Goal: Task Accomplishment & Management: Use online tool/utility

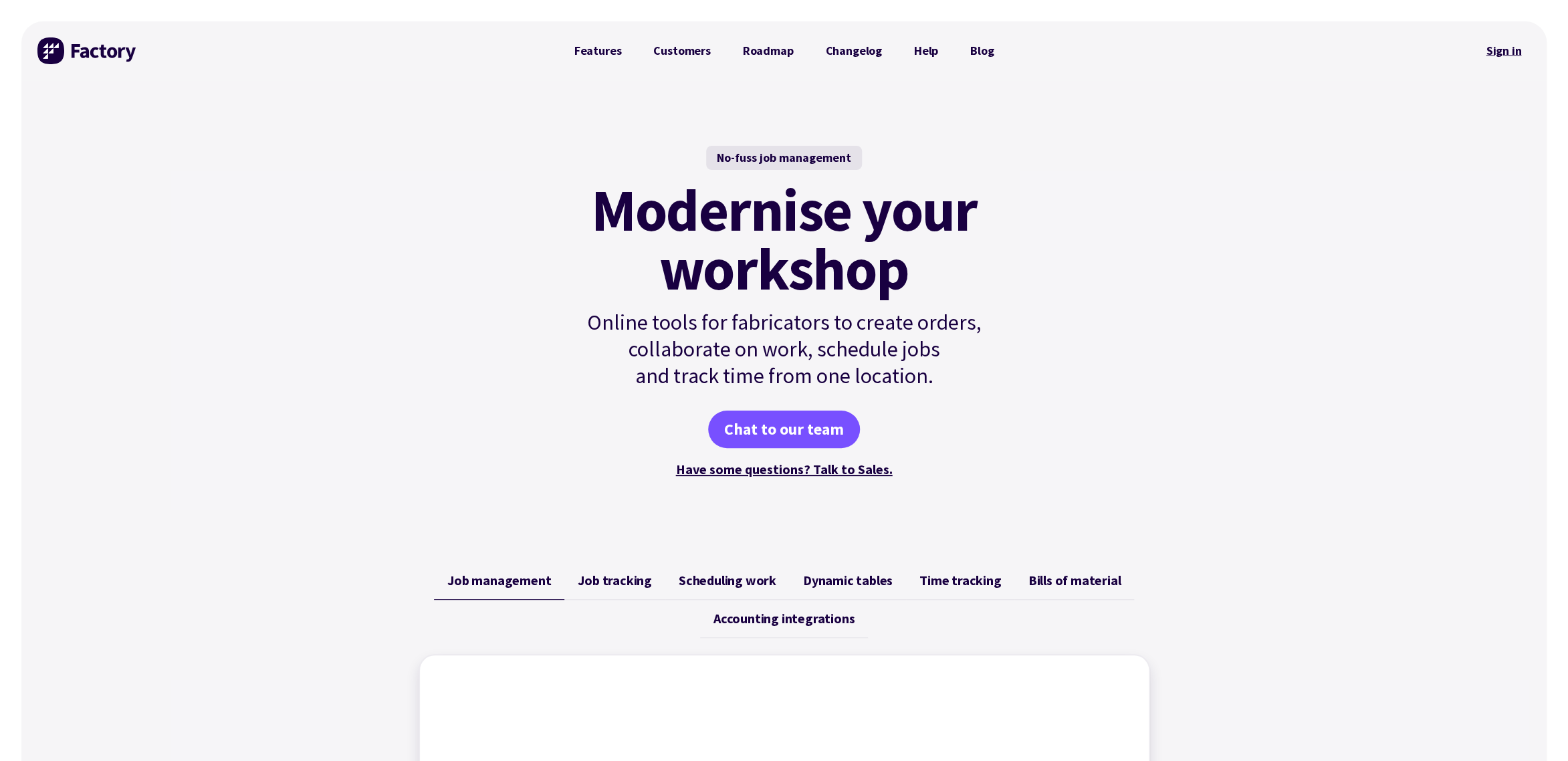
click at [1509, 48] on link "Sign in" at bounding box center [1503, 51] width 54 height 31
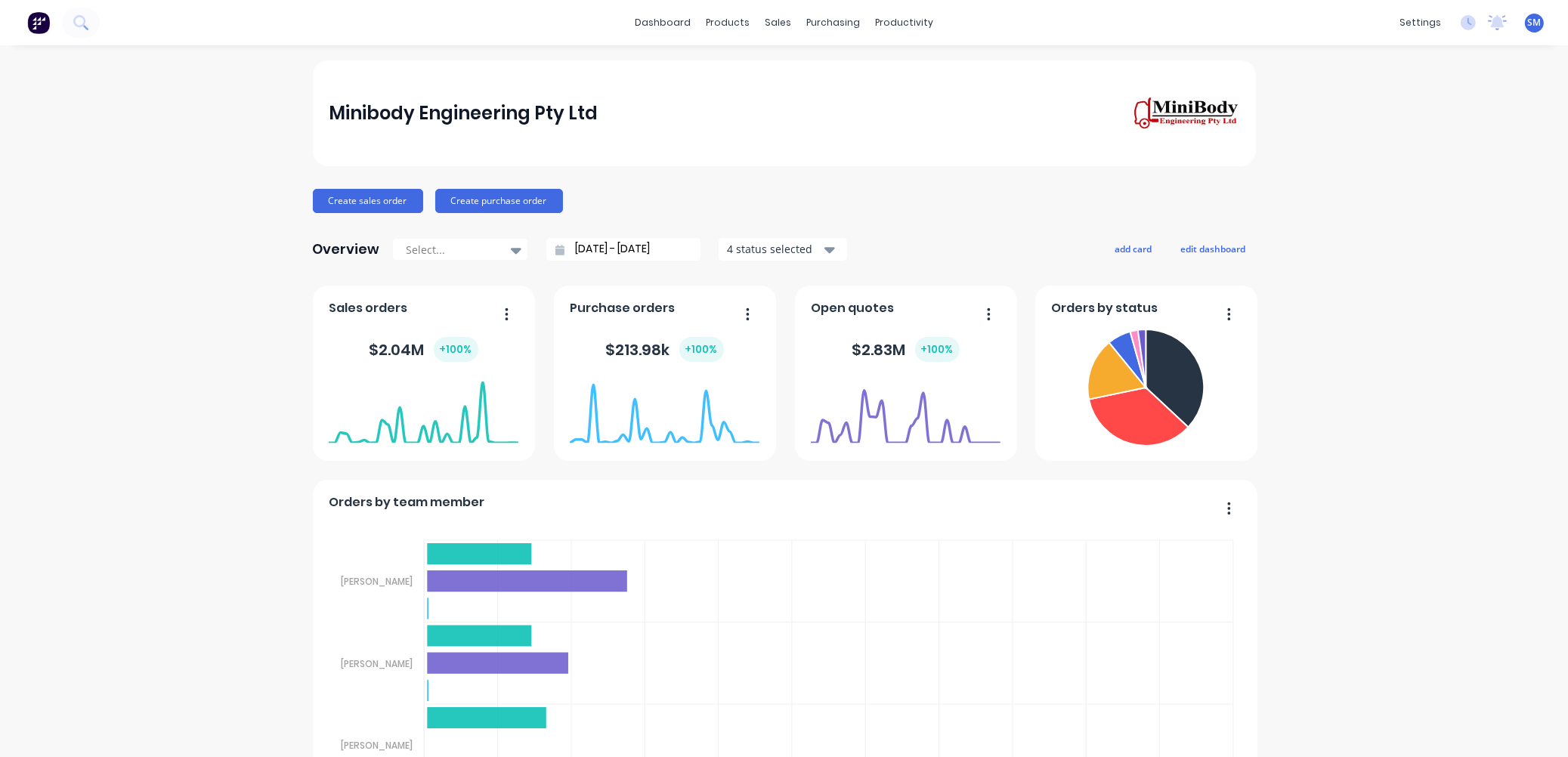
click at [822, 73] on div "Sales Orders" at bounding box center [829, 72] width 62 height 13
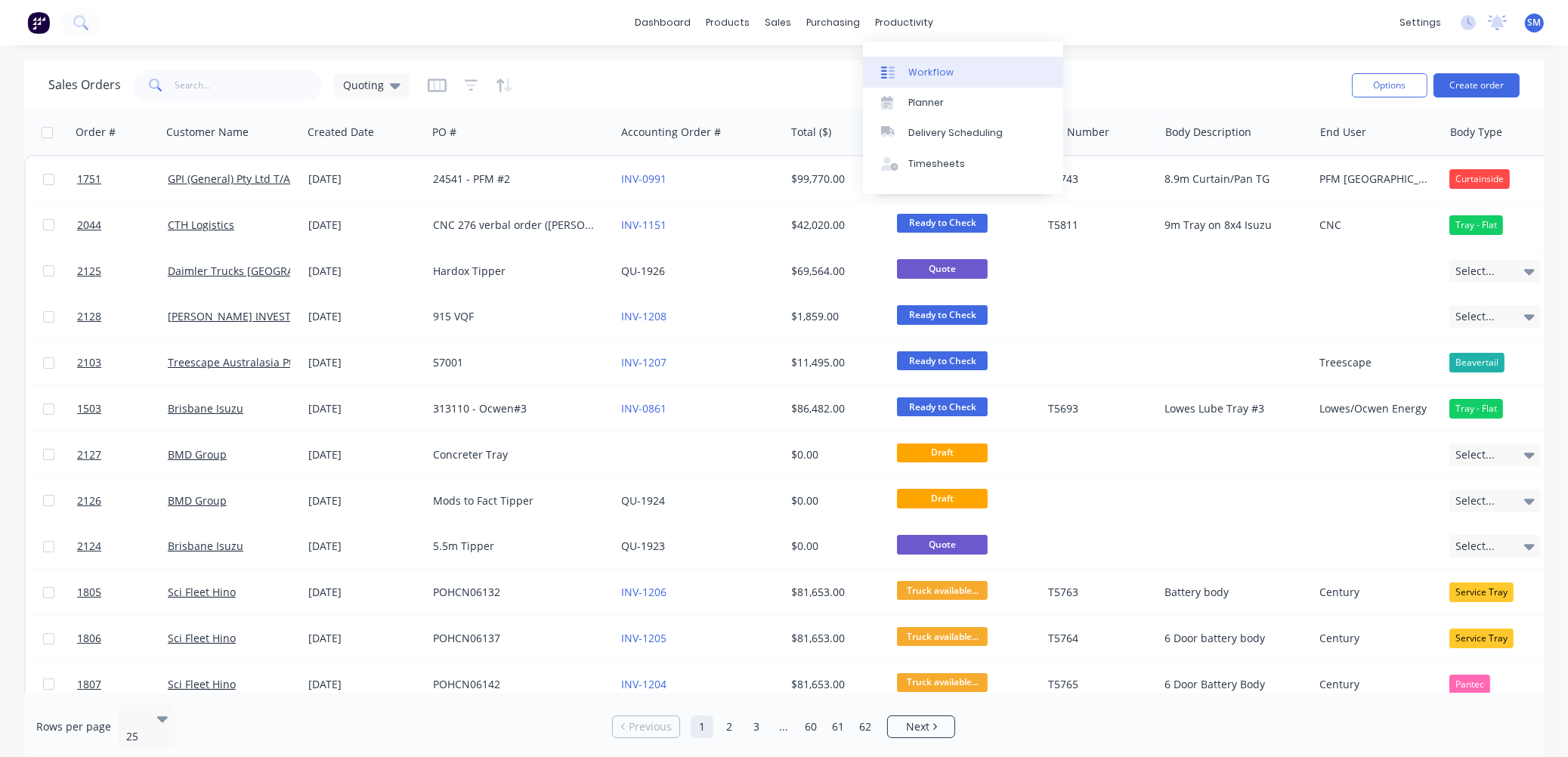
click at [931, 68] on div "Workflow" at bounding box center [931, 72] width 45 height 13
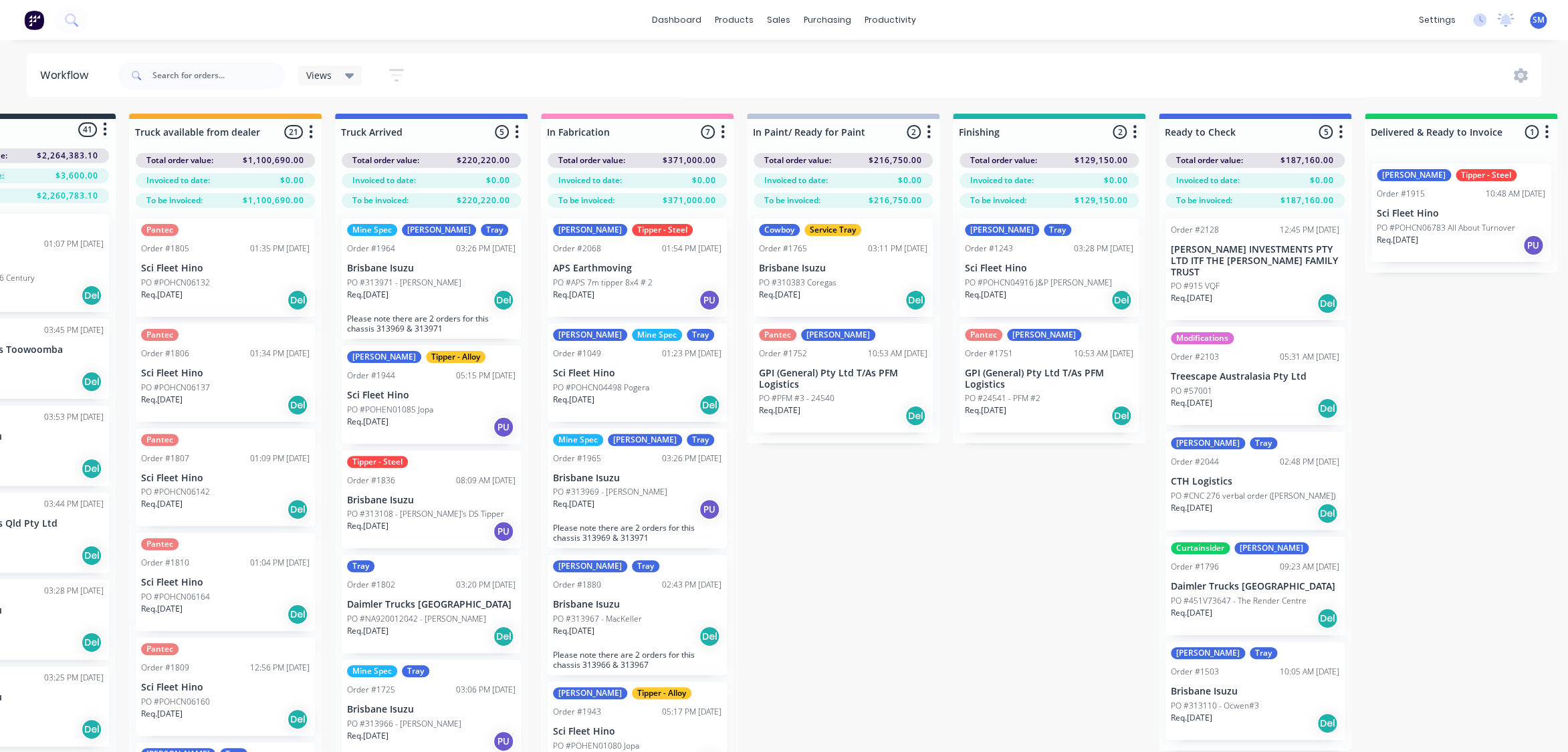
scroll to position [0, 99]
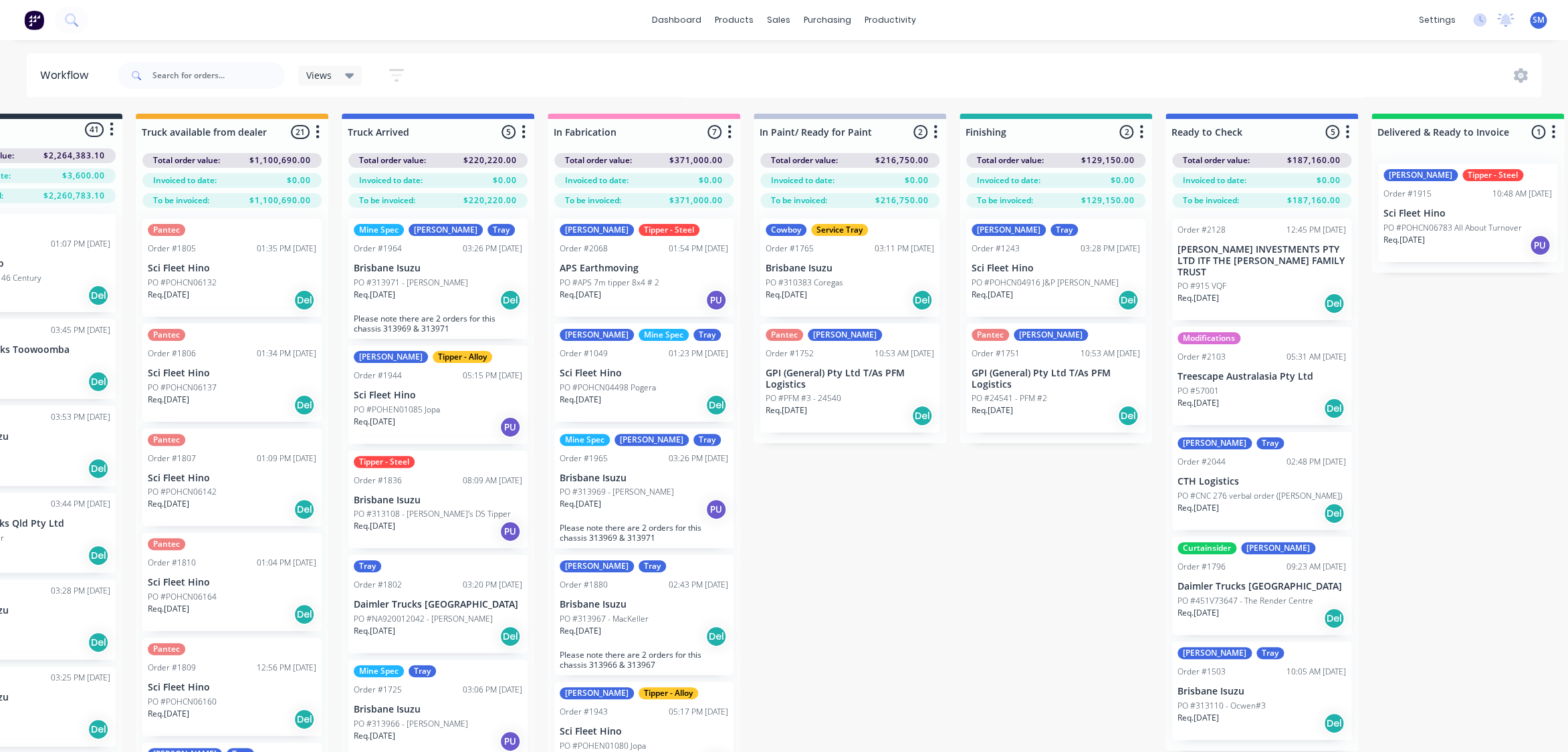
click at [884, 553] on div "Submitted 41 Status colour #273444 hex #273444 Save Cancel Summaries Total orde…" at bounding box center [1102, 457] width 2424 height 686
click at [1220, 252] on p "STEVE JONES INVESTMENTS PTY LTD ITF THE JONES FAMILY TRUST" at bounding box center [1262, 261] width 169 height 33
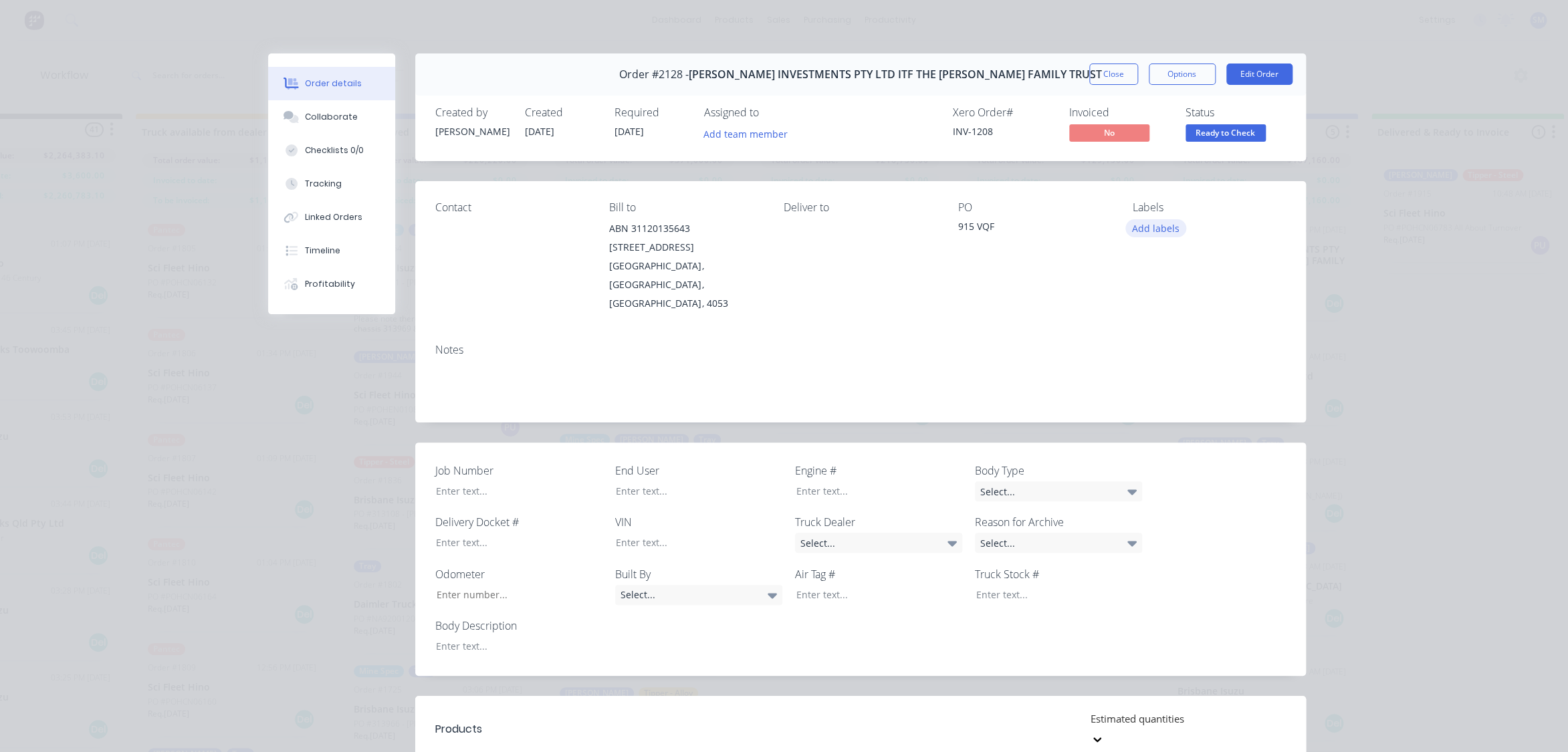
click at [1147, 228] on button "Add labels" at bounding box center [1156, 228] width 61 height 18
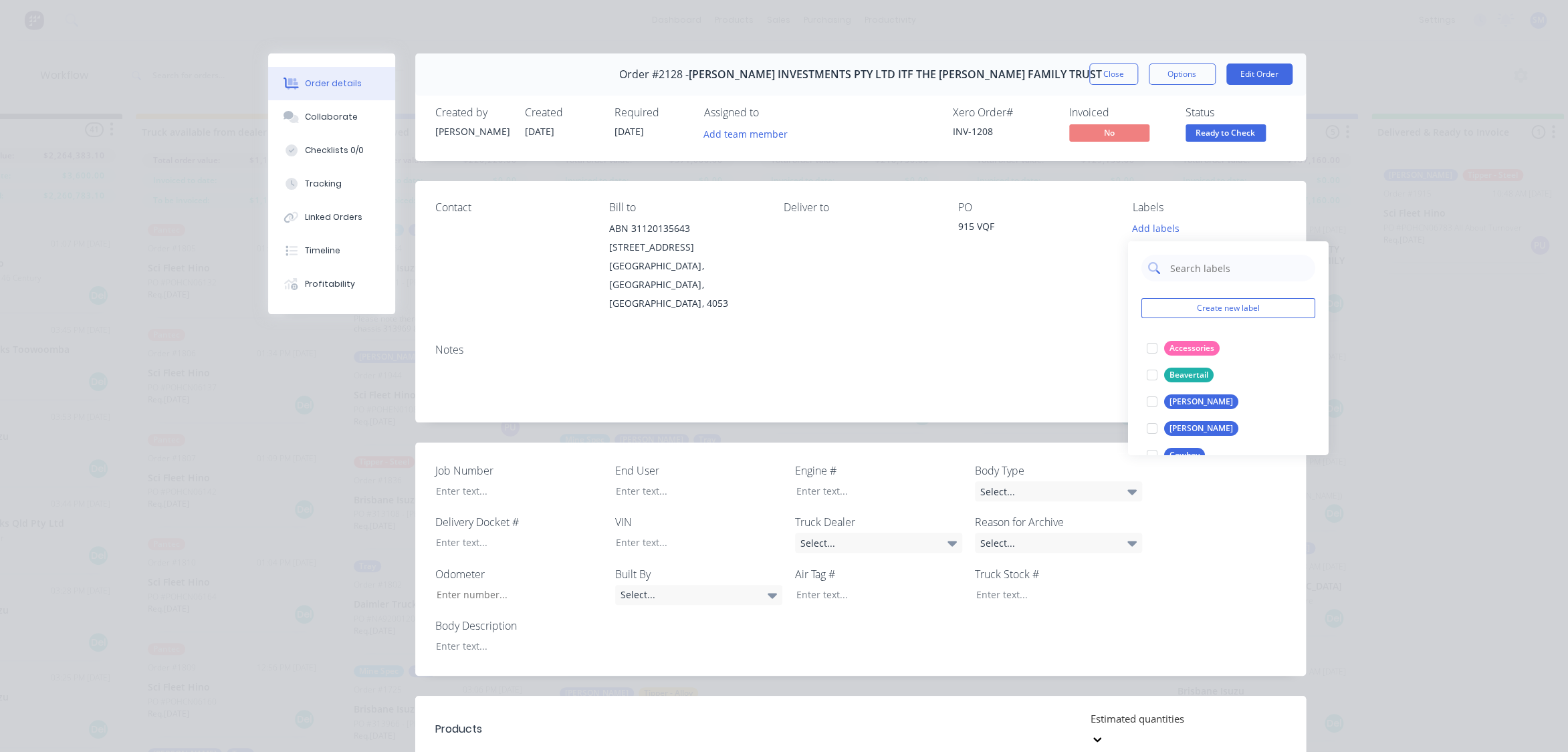
click at [1200, 267] on input "text" at bounding box center [1238, 268] width 140 height 27
type input "re"
click at [1142, 345] on div at bounding box center [1152, 349] width 27 height 27
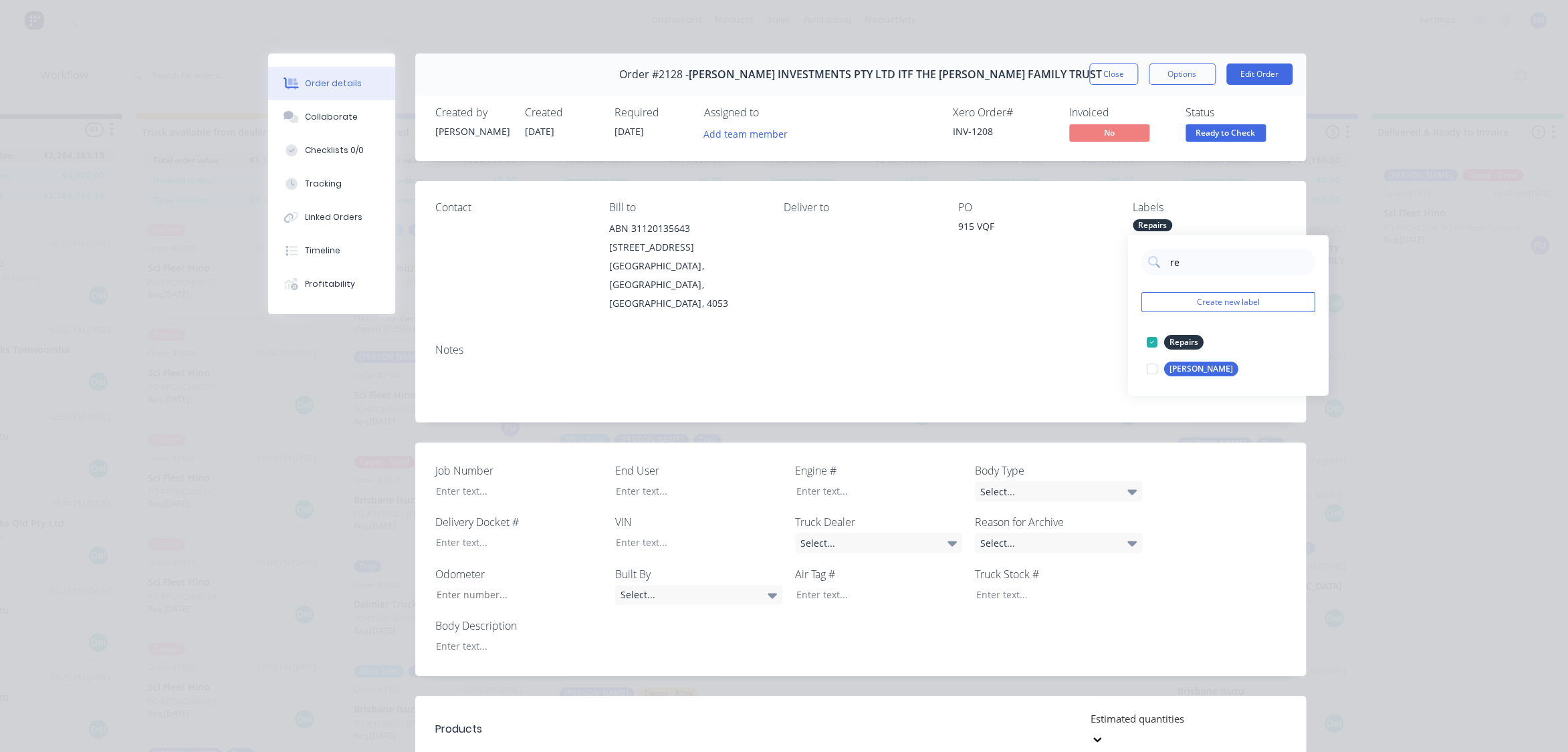
click at [1004, 333] on div "Notes" at bounding box center [860, 377] width 891 height 90
click at [1112, 73] on button "Close" at bounding box center [1113, 74] width 49 height 21
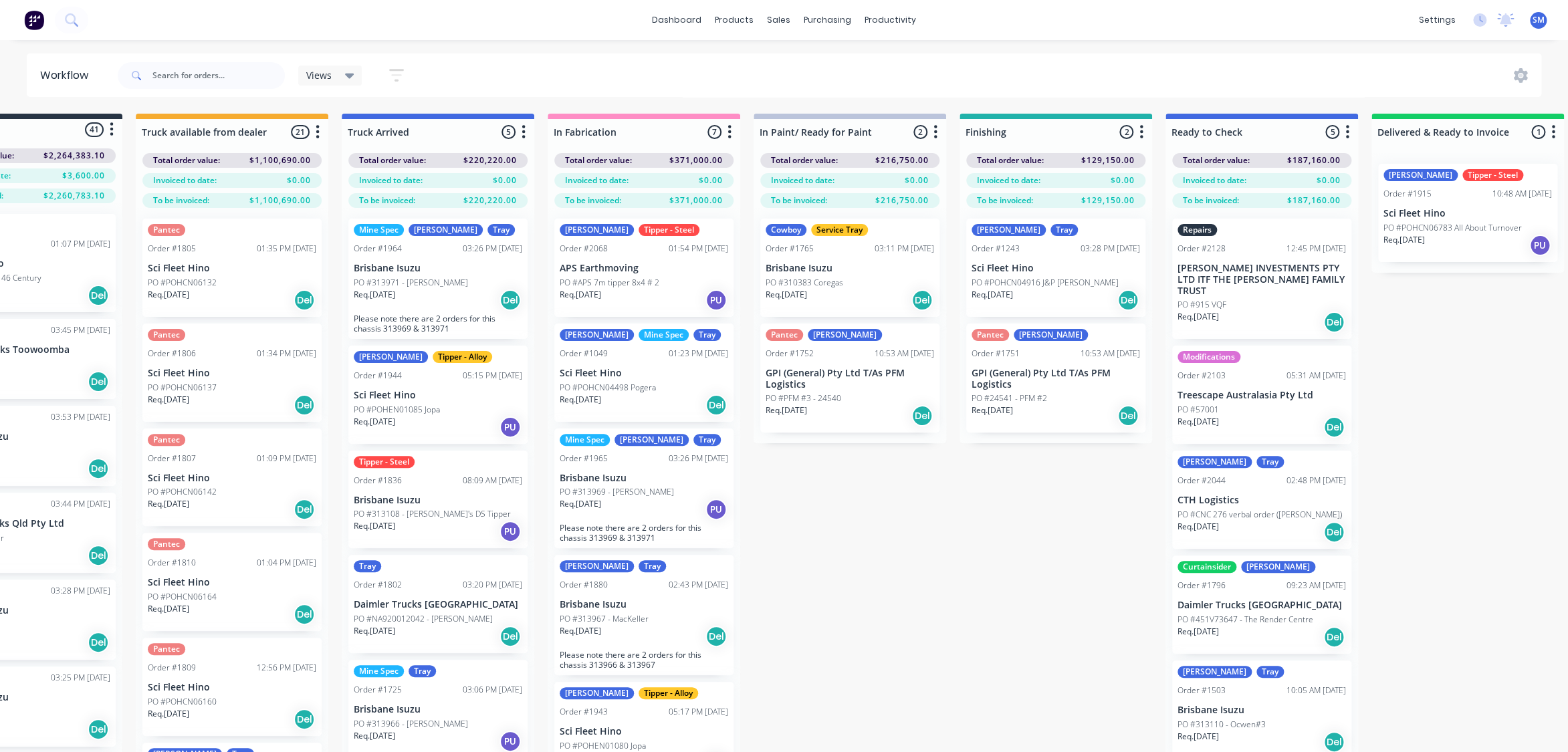
click at [1230, 351] on div "Modifications" at bounding box center [1208, 357] width 63 height 12
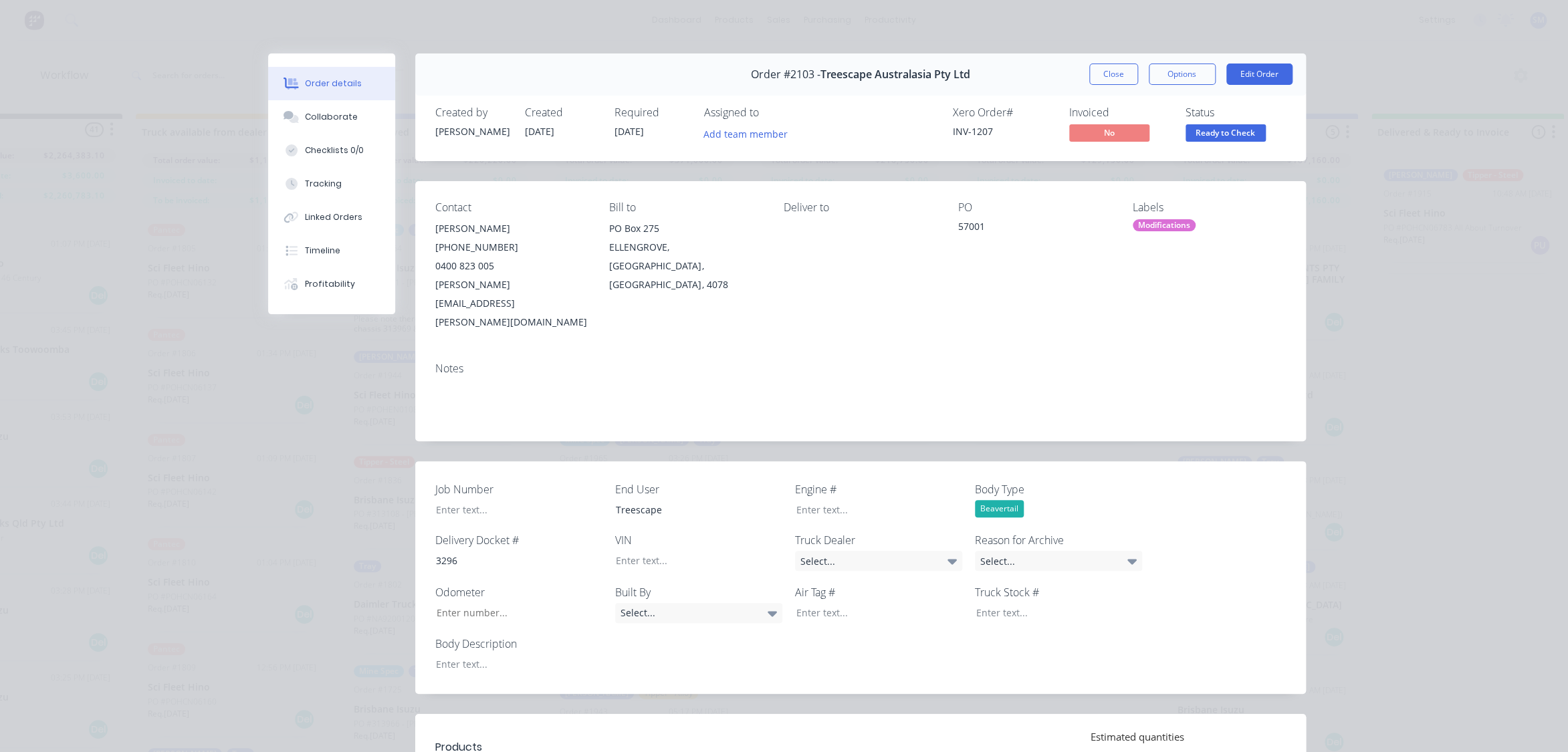
click at [1155, 215] on div "Labels Modifications" at bounding box center [1209, 267] width 153 height 131
click at [1153, 220] on div "Modifications" at bounding box center [1164, 224] width 63 height 12
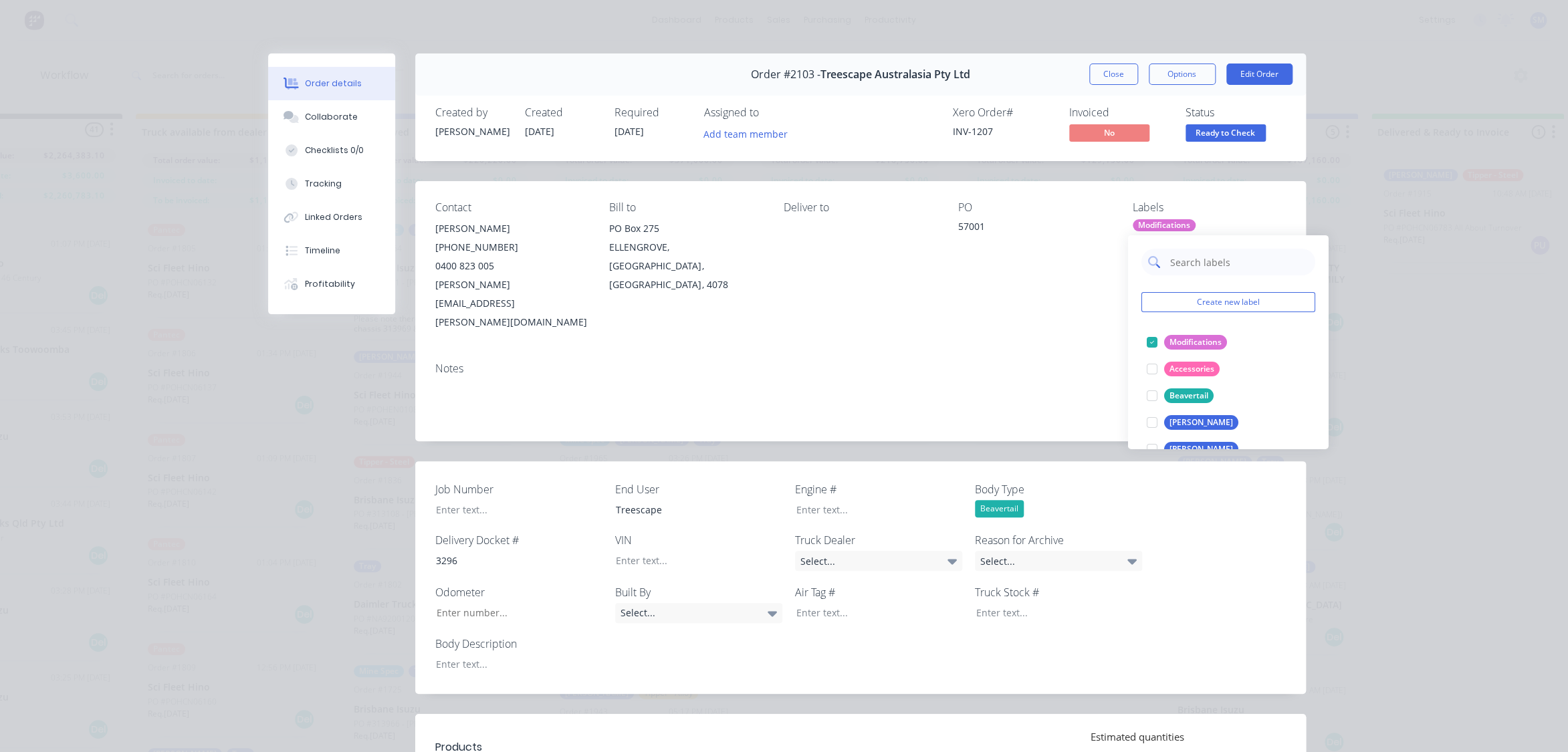
click at [1200, 263] on input "text" at bounding box center [1238, 262] width 140 height 27
type input "cow"
click at [1184, 341] on div "Cowboy" at bounding box center [1184, 342] width 41 height 14
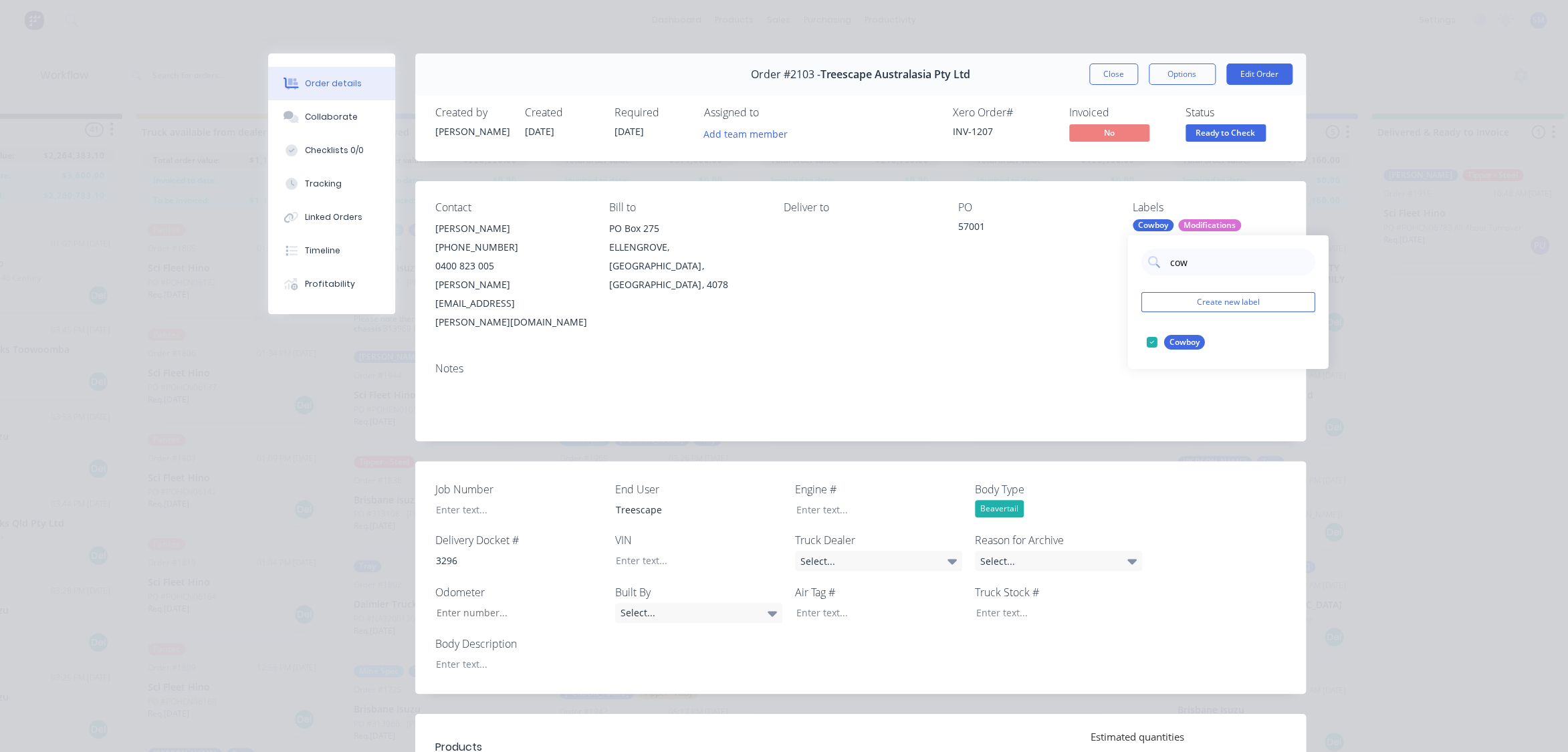
click at [1118, 73] on button "Close" at bounding box center [1113, 74] width 49 height 21
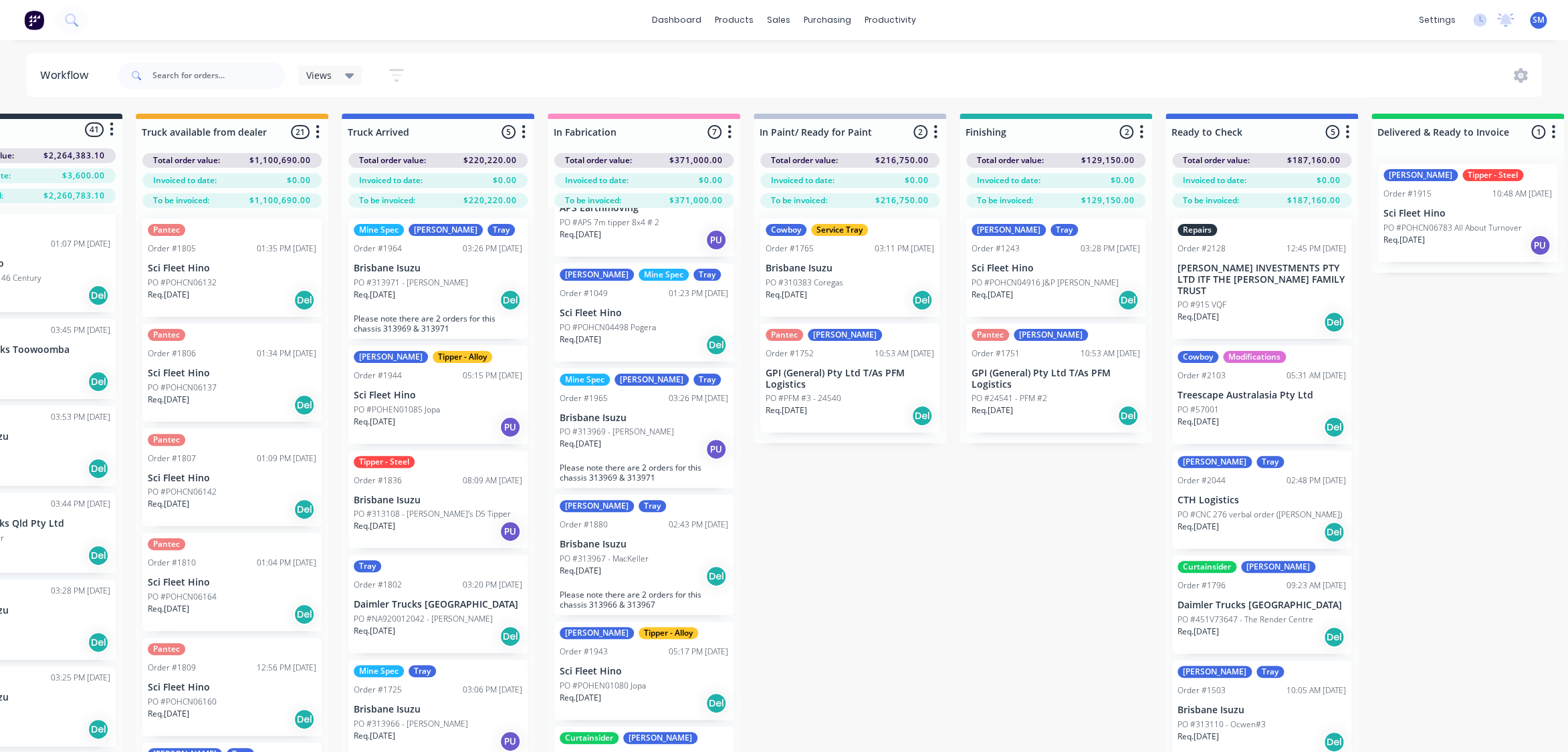
scroll to position [56, 0]
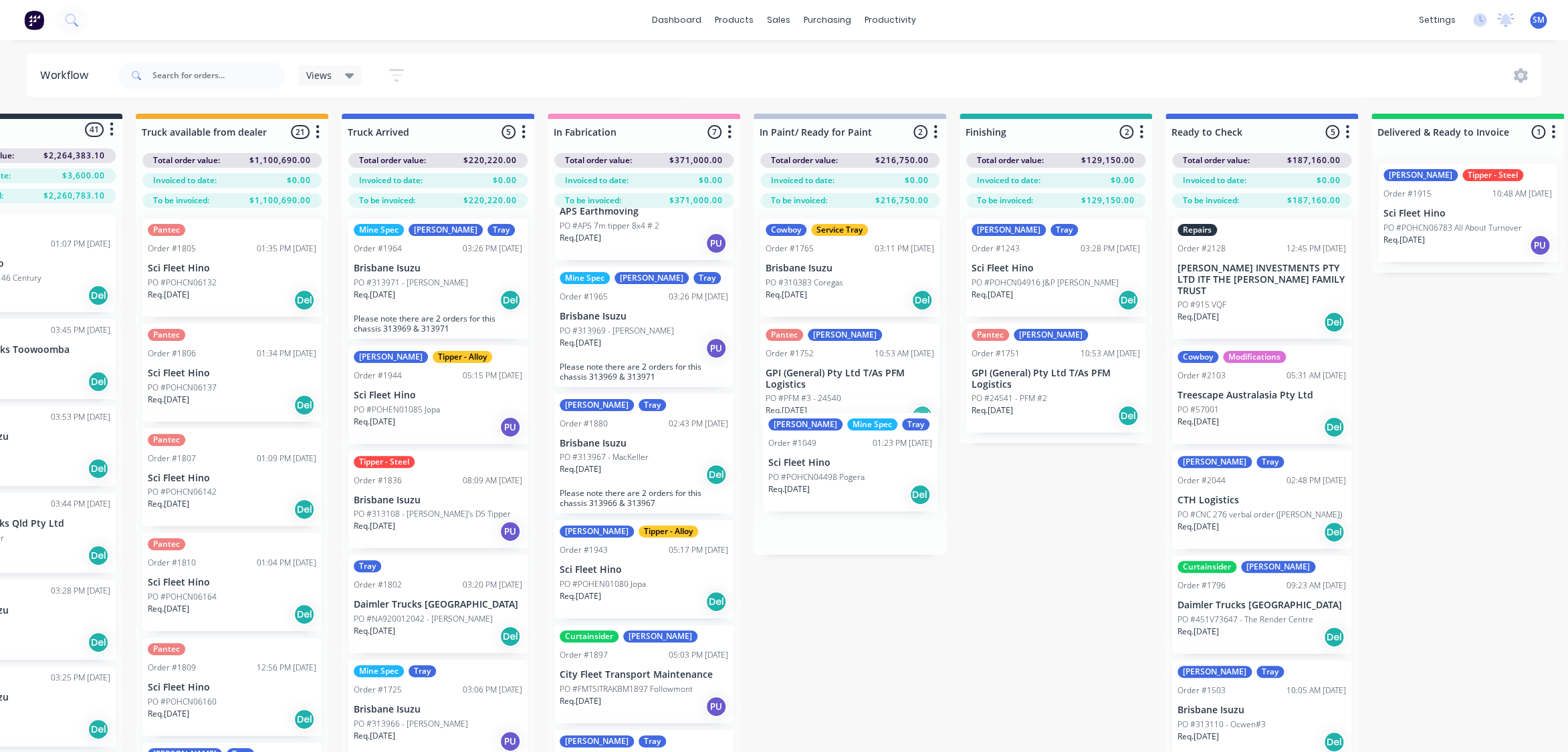
drag, startPoint x: 607, startPoint y: 293, endPoint x: 817, endPoint y: 446, distance: 259.8
click at [817, 446] on div "Submitted 41 Status colour #273444 hex #273444 Save Cancel Summaries Total orde…" at bounding box center [1102, 457] width 2424 height 686
click at [820, 465] on div "Order #1049 01:23 PM 03/09/25" at bounding box center [850, 469] width 169 height 12
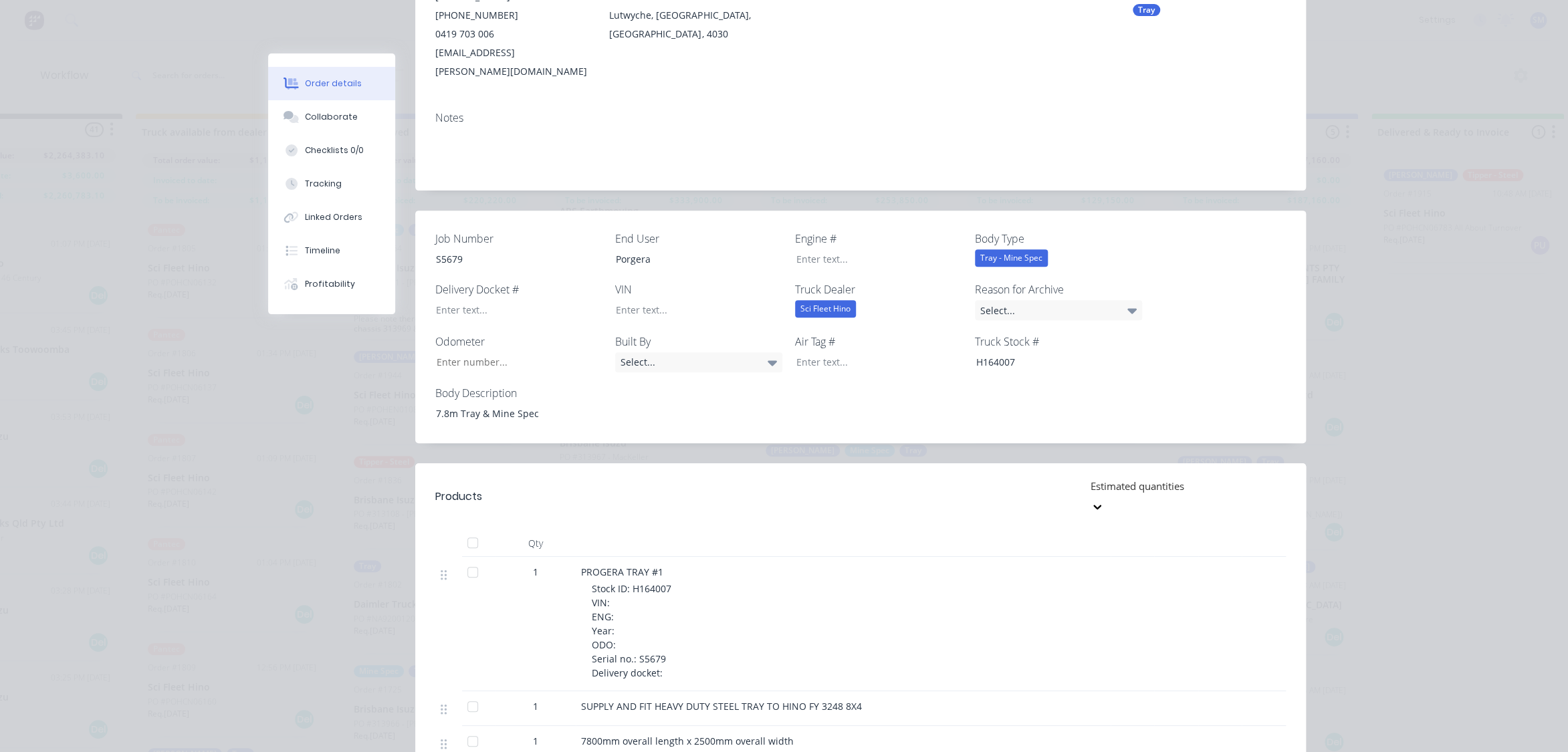
scroll to position [303, 0]
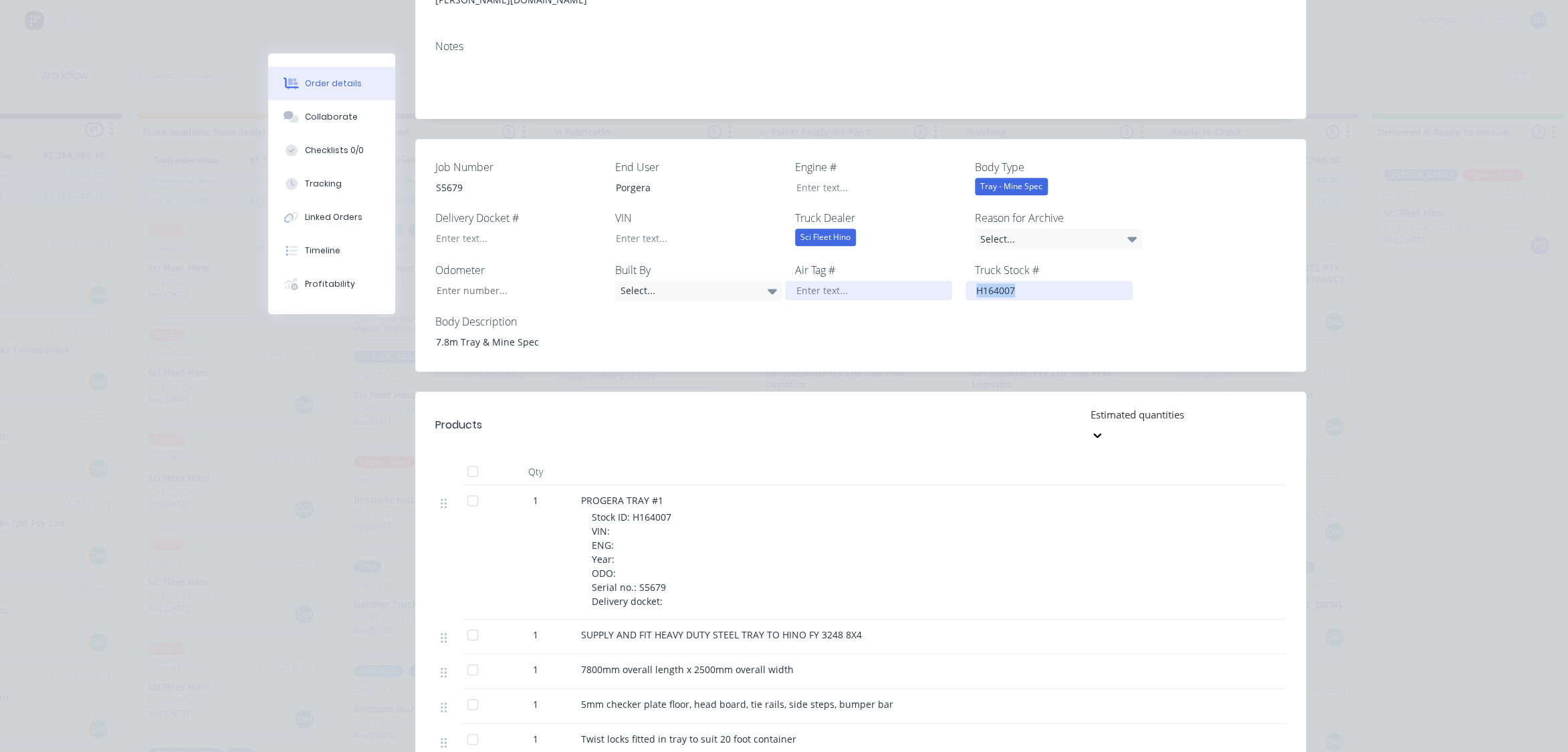
drag, startPoint x: 993, startPoint y: 271, endPoint x: 924, endPoint y: 267, distance: 69.1
click at [925, 267] on div "Job Number S5679 End User Porgera Engine # Body Type Tray - Mine Spec Delivery …" at bounding box center [860, 255] width 891 height 232
copy div "H164007"
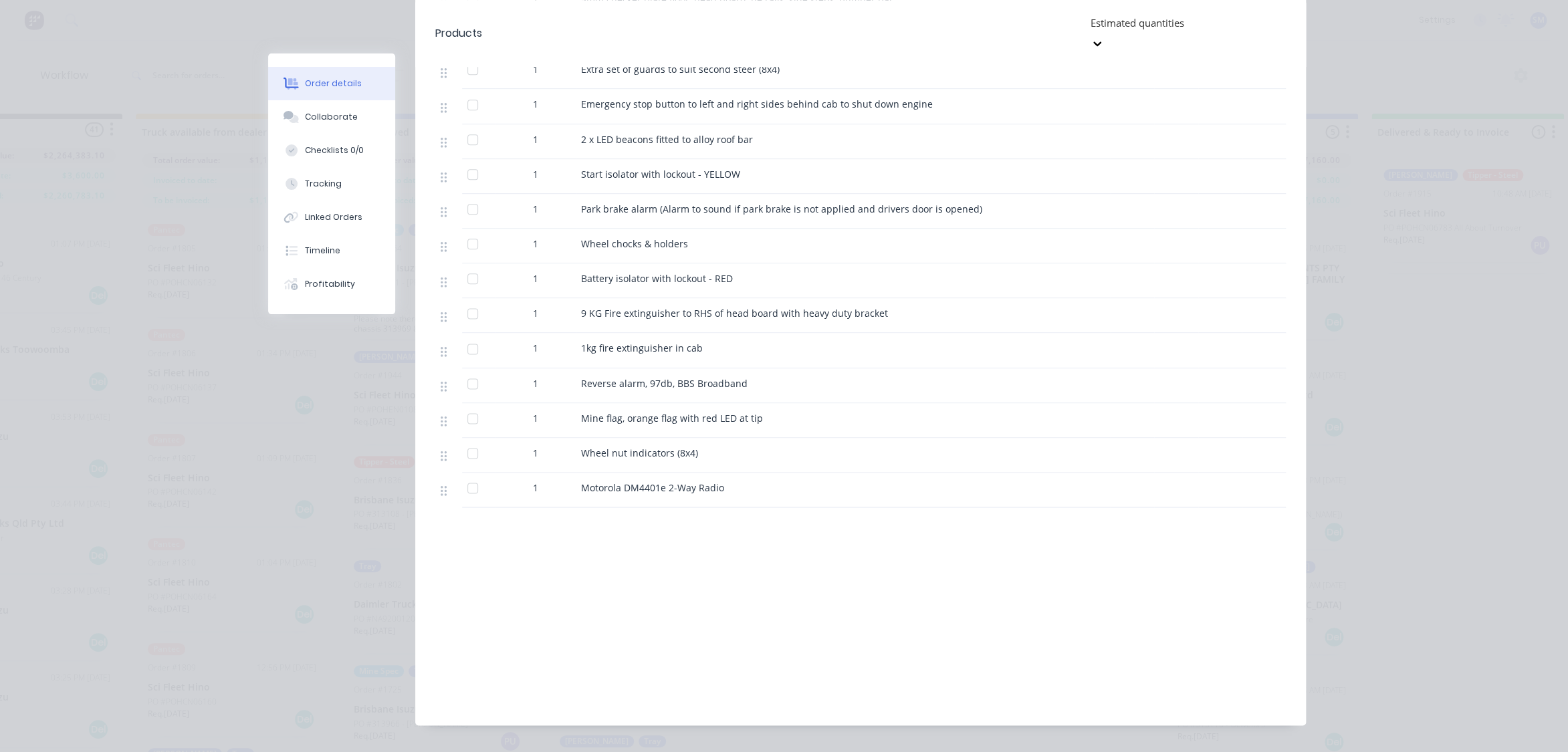
scroll to position [1010, 0]
click at [747, 478] on div "Motorola DM4401e 2-Way Radio" at bounding box center [843, 485] width 524 height 14
drag, startPoint x: 745, startPoint y: 448, endPoint x: 566, endPoint y: 450, distance: 179.0
click at [566, 470] on div "1 Motorola DM4401e 2-Way Radio" at bounding box center [860, 488] width 850 height 35
copy div "Motorola DM4401e 2-Way Radio"
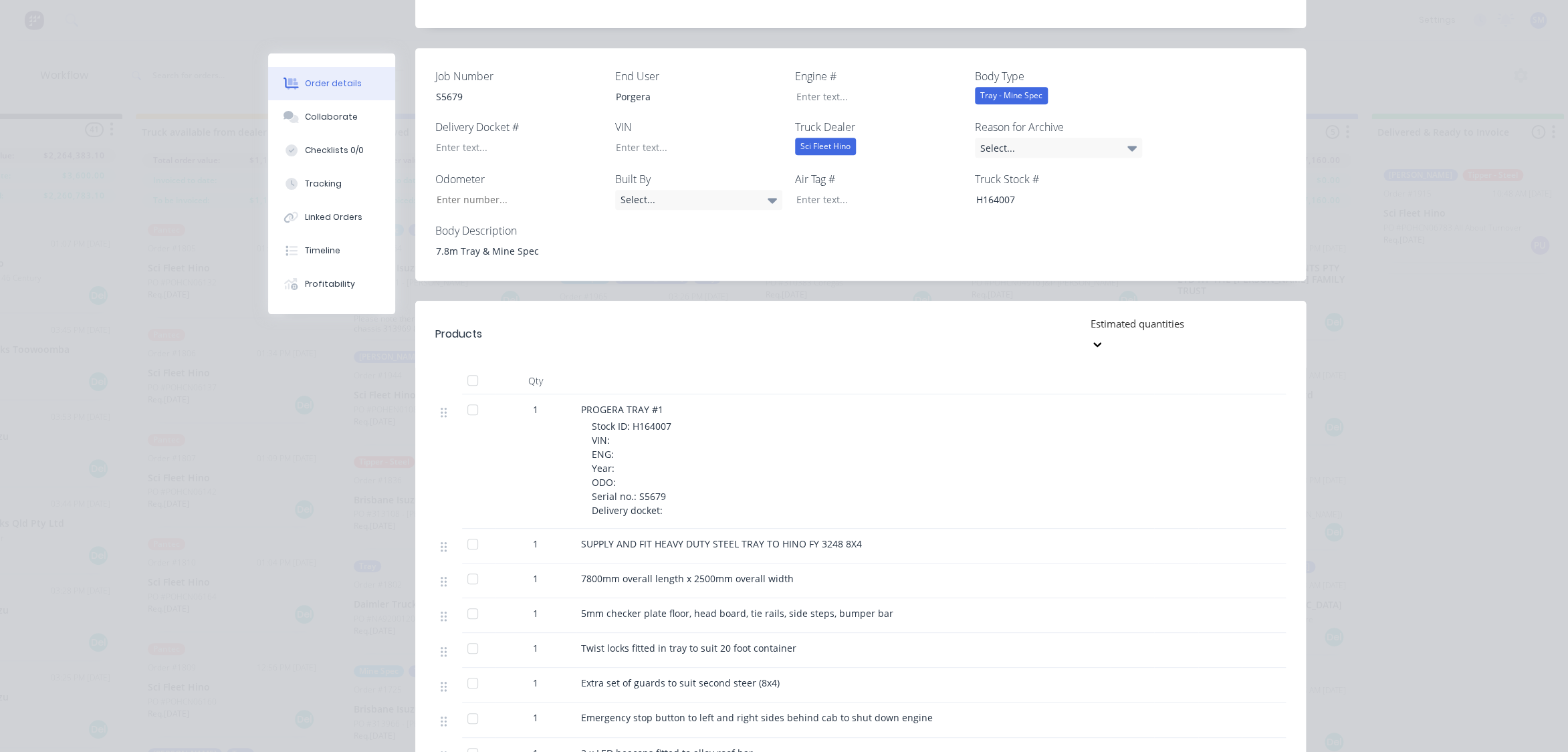
scroll to position [281, 0]
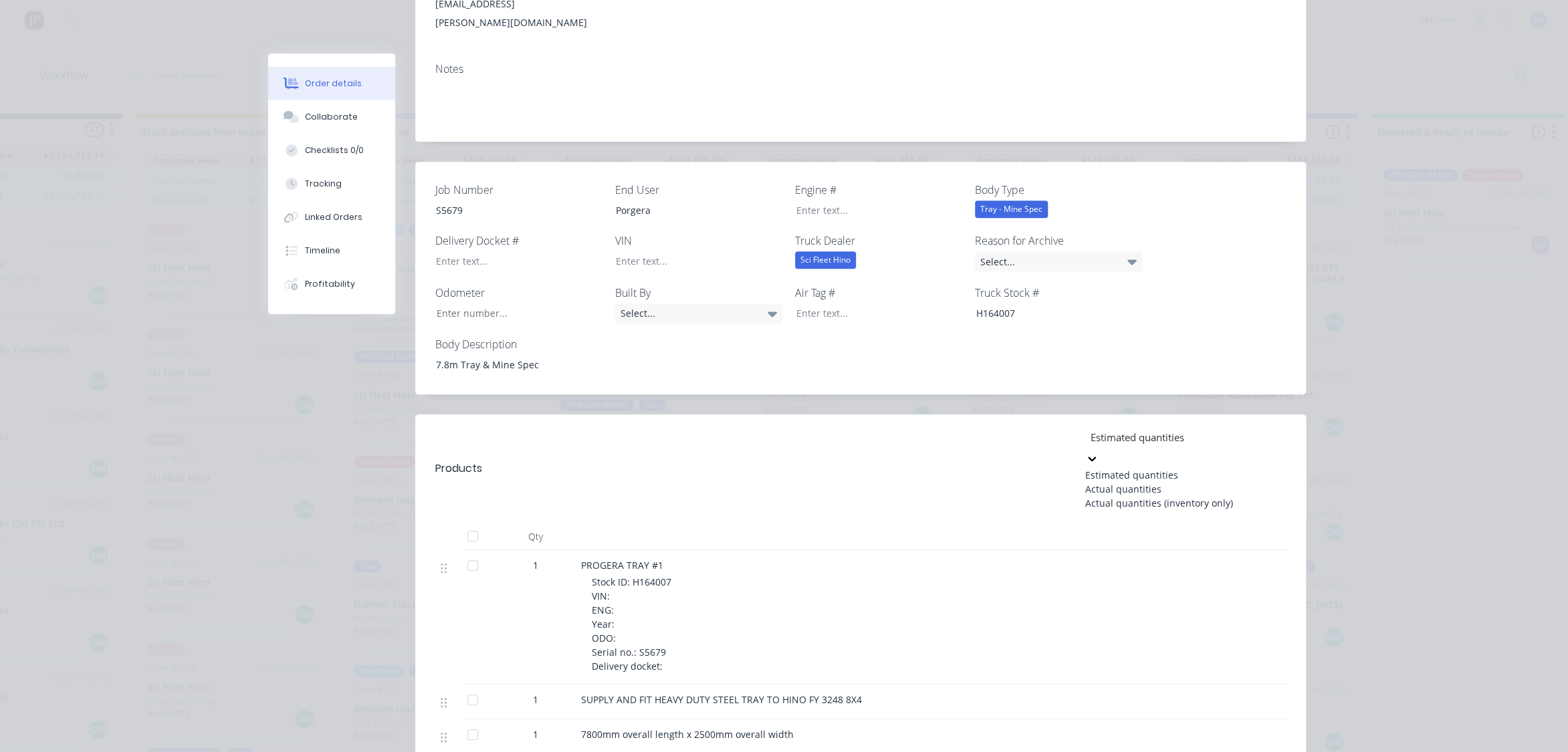
click at [1098, 452] on icon at bounding box center [1091, 458] width 14 height 14
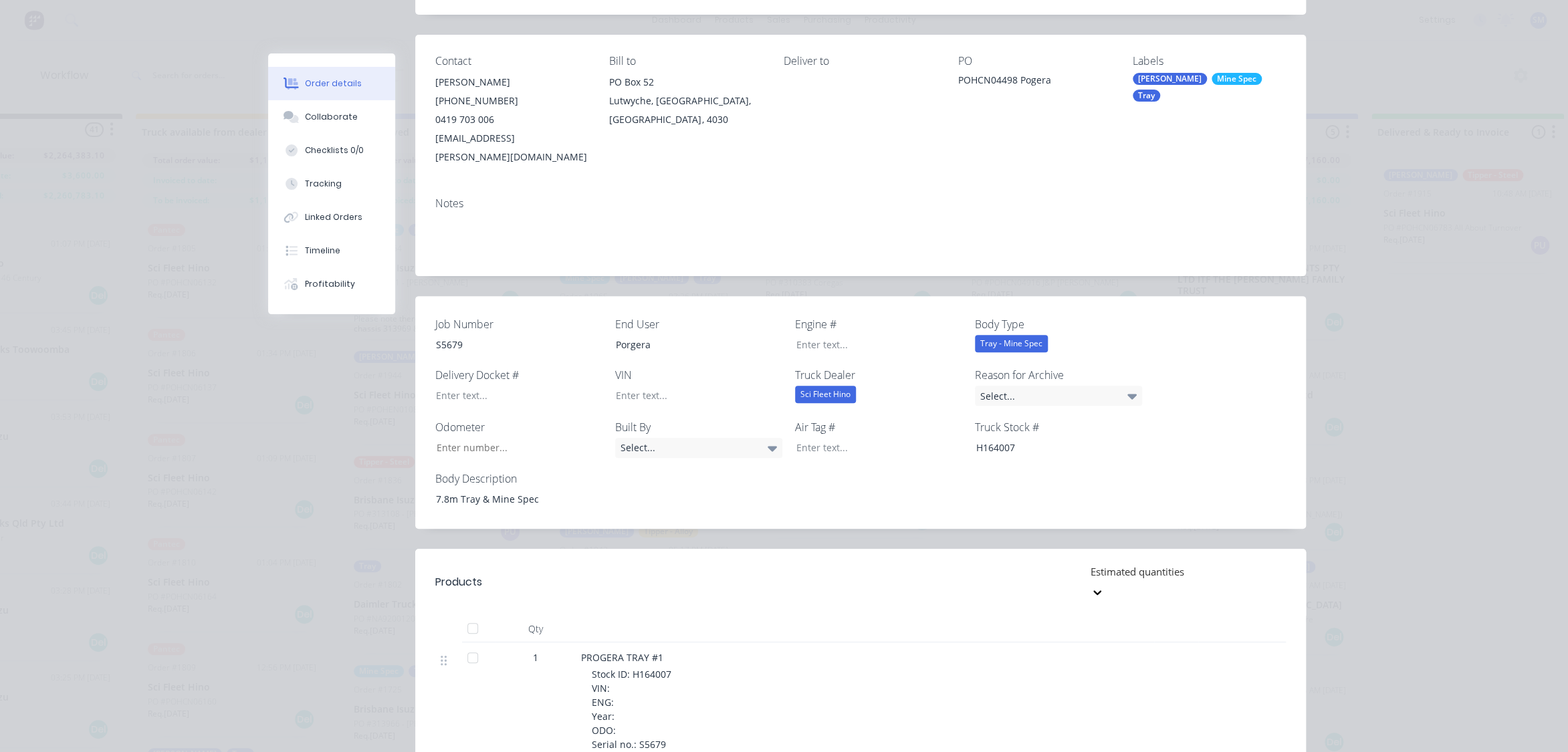
scroll to position [0, 0]
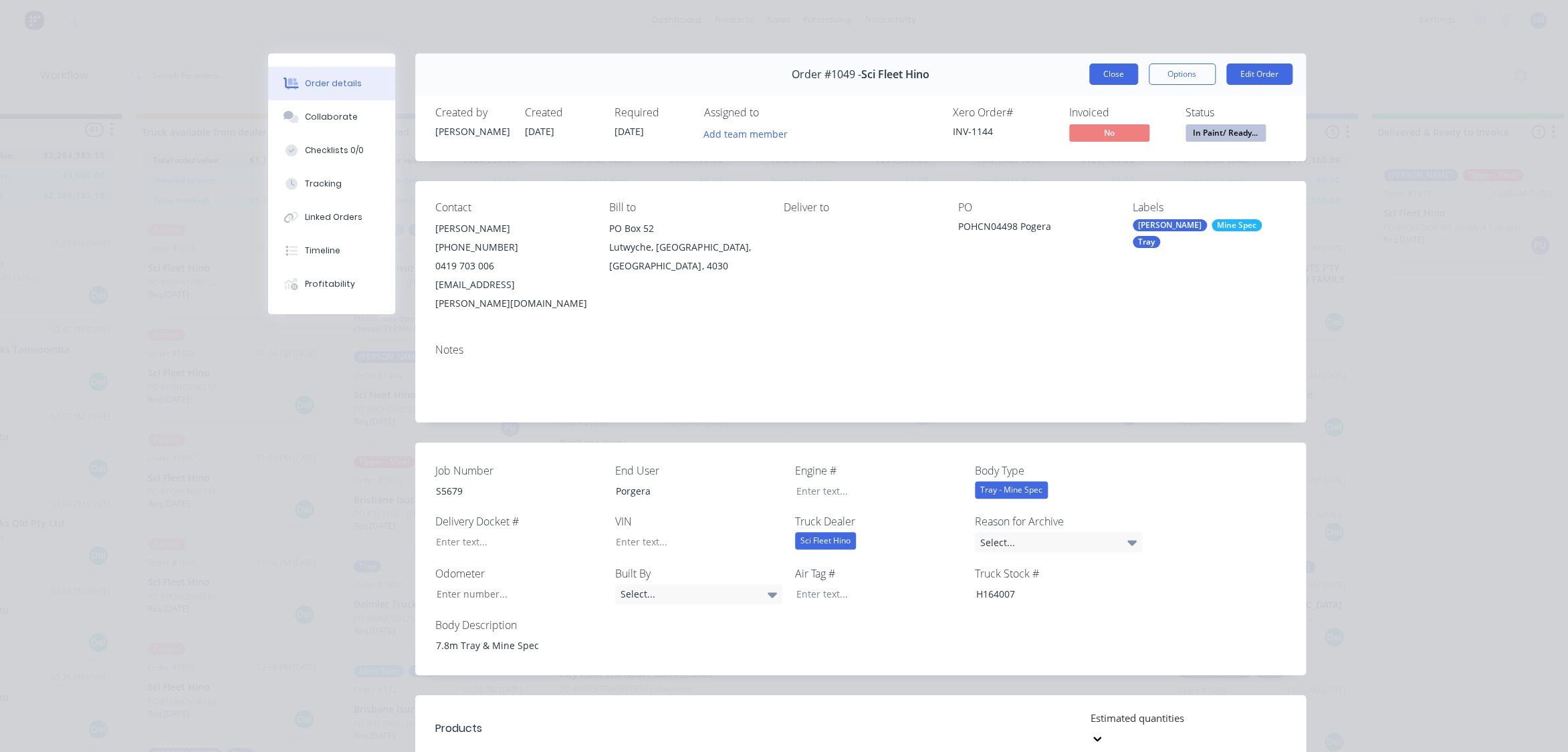
click at [1117, 76] on button "Close" at bounding box center [1113, 74] width 49 height 21
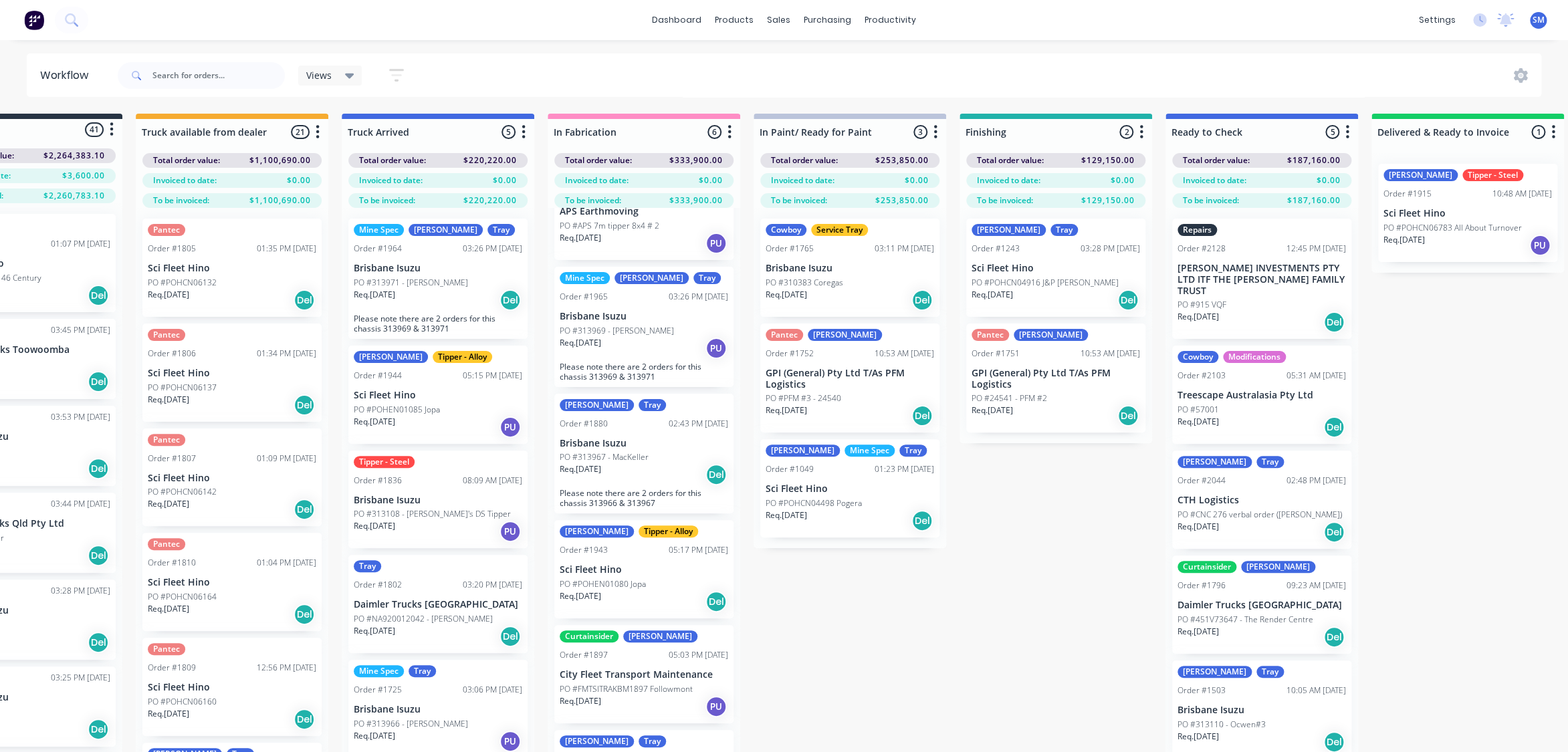
click at [1387, 480] on div "Submitted 41 Status colour #273444 hex #273444 Save Cancel Summaries Total orde…" at bounding box center [1102, 457] width 2424 height 686
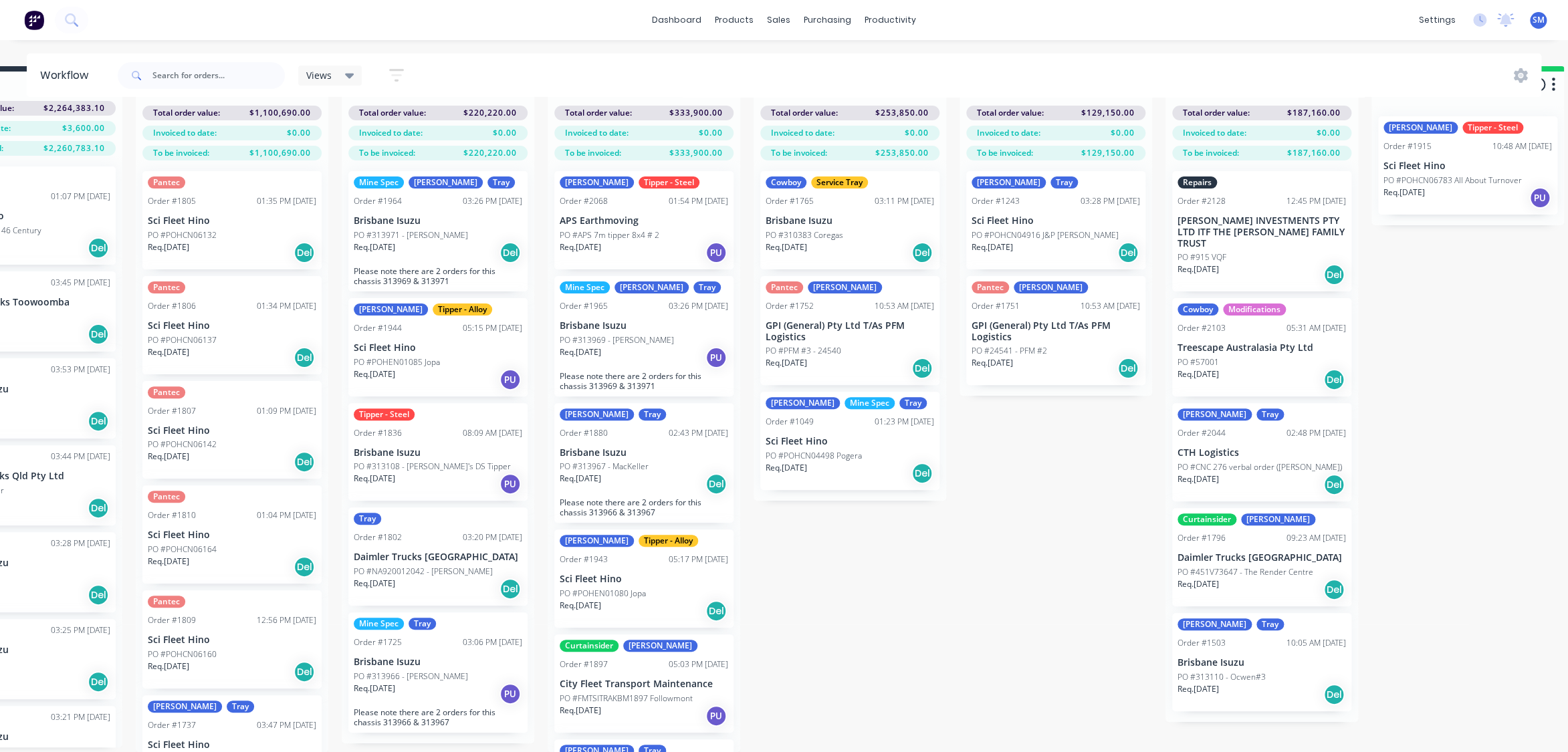
click at [1102, 535] on div "Submitted 41 Status colour #273444 hex #273444 Save Cancel Summaries Total orde…" at bounding box center [1102, 409] width 2424 height 686
click at [1387, 358] on div "Submitted 41 Status colour #273444 hex #273444 Save Cancel Summaries Total orde…" at bounding box center [1102, 409] width 2424 height 686
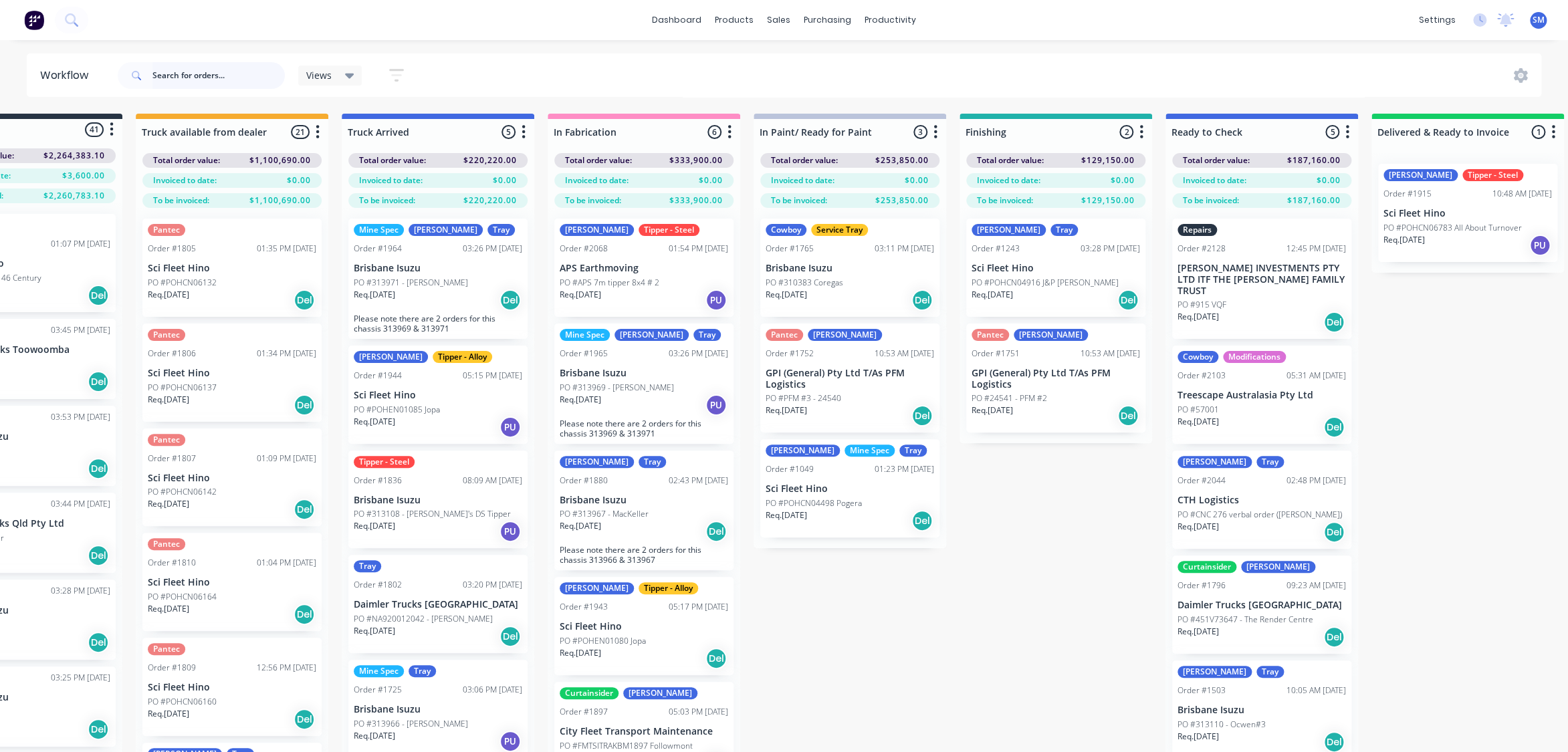
click at [174, 73] on input "text" at bounding box center [218, 76] width 132 height 27
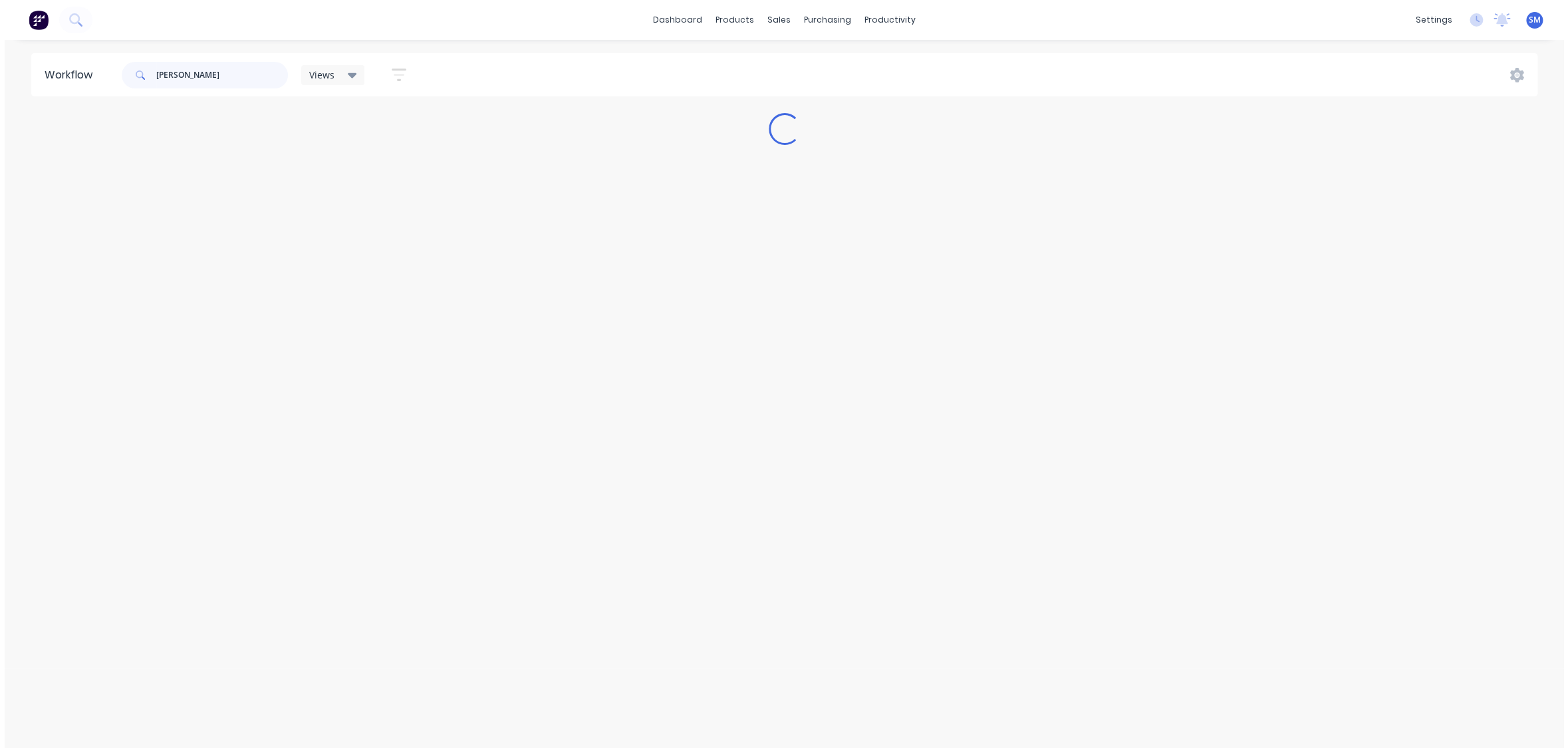
scroll to position [0, 0]
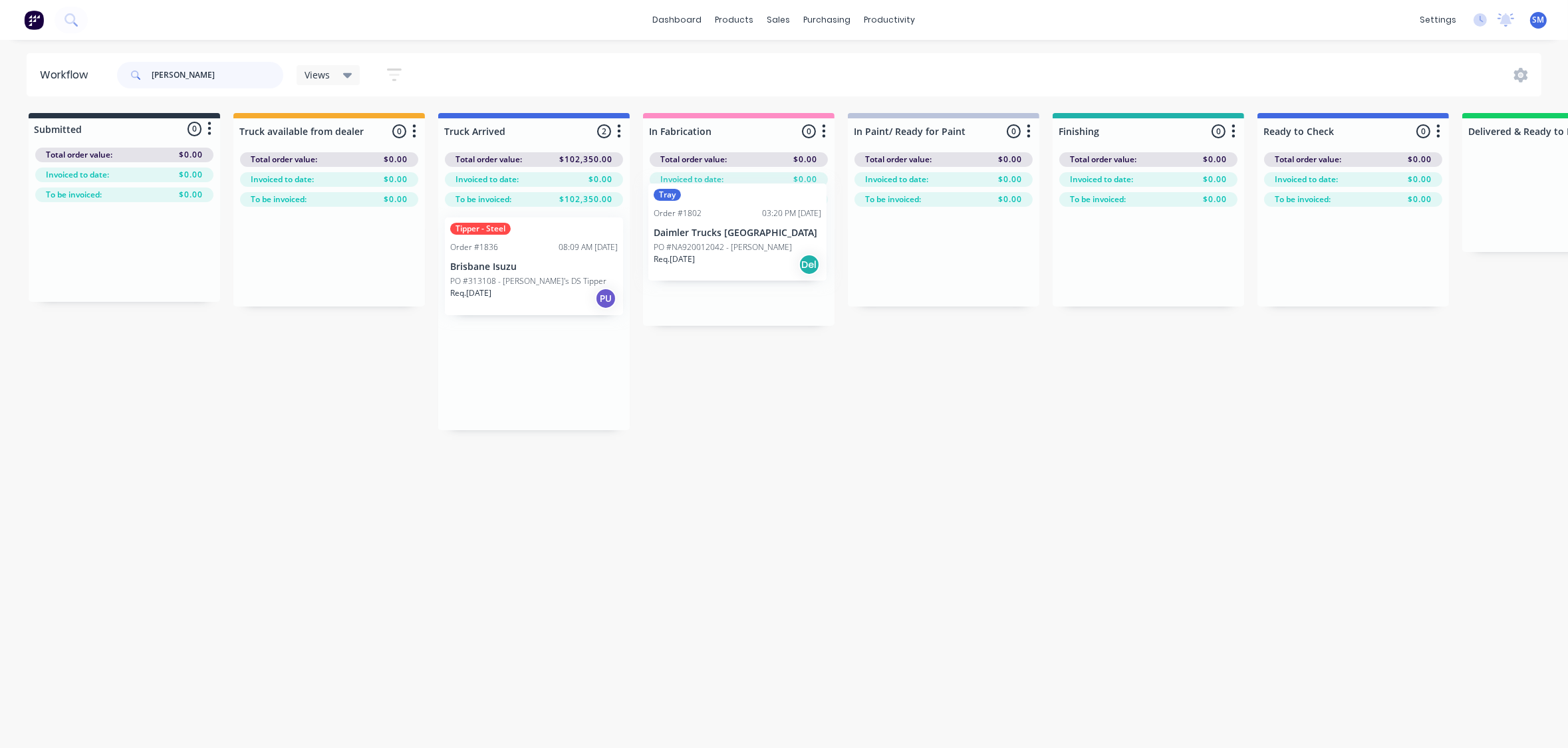
drag, startPoint x: 513, startPoint y: 374, endPoint x: 719, endPoint y: 246, distance: 242.5
click at [719, 246] on div "Submitted 0 Status colour #273444 hex #273444 Save Cancel Summaries Total order…" at bounding box center [1195, 271] width 2411 height 317
type input "lynd"
click at [703, 237] on div "Tray Order #1802 03:20 PM 08/07/25 Daimler Trucks Brisbane PO #NA920012042 - Ly…" at bounding box center [739, 266] width 178 height 97
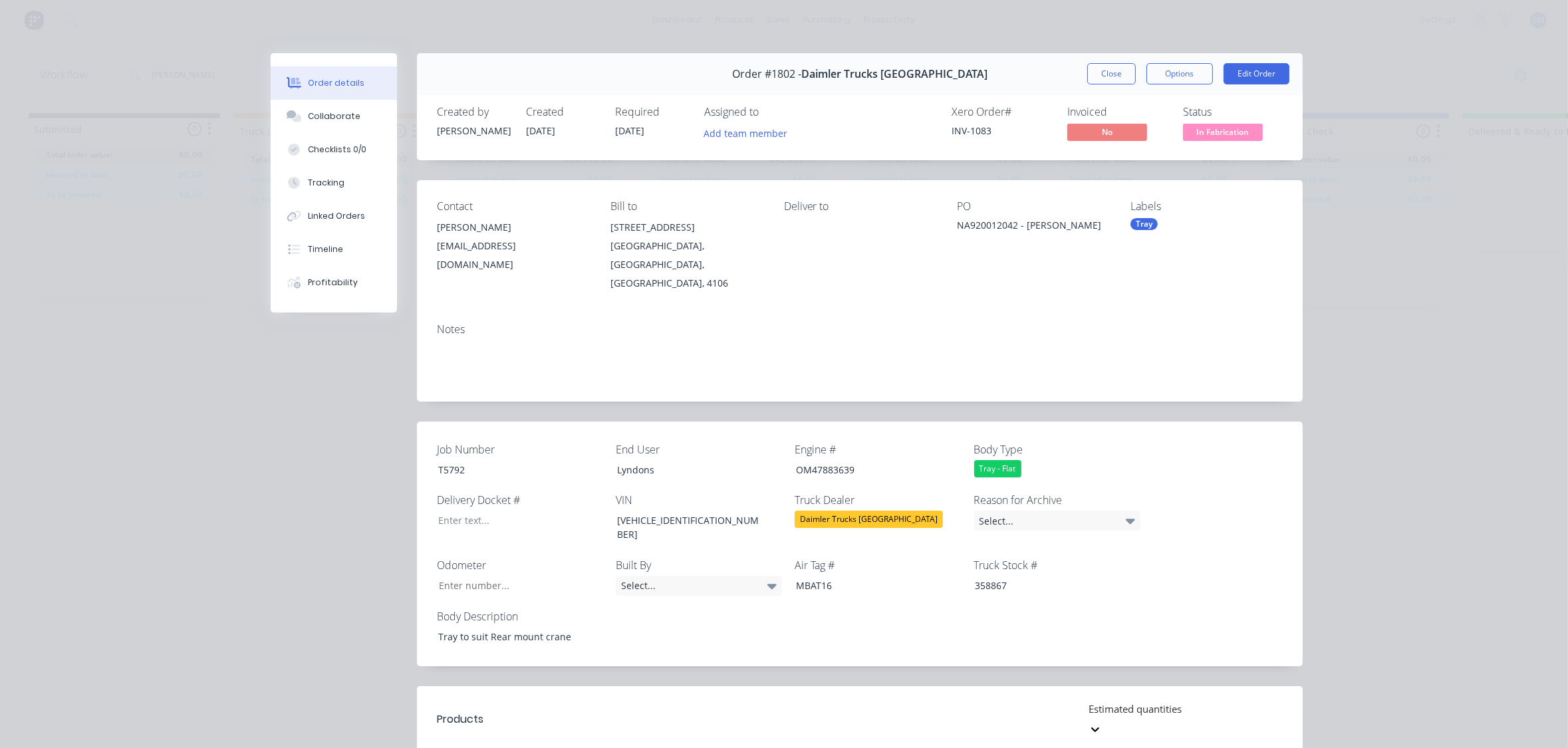
click at [1144, 222] on div "Tray" at bounding box center [1144, 223] width 27 height 12
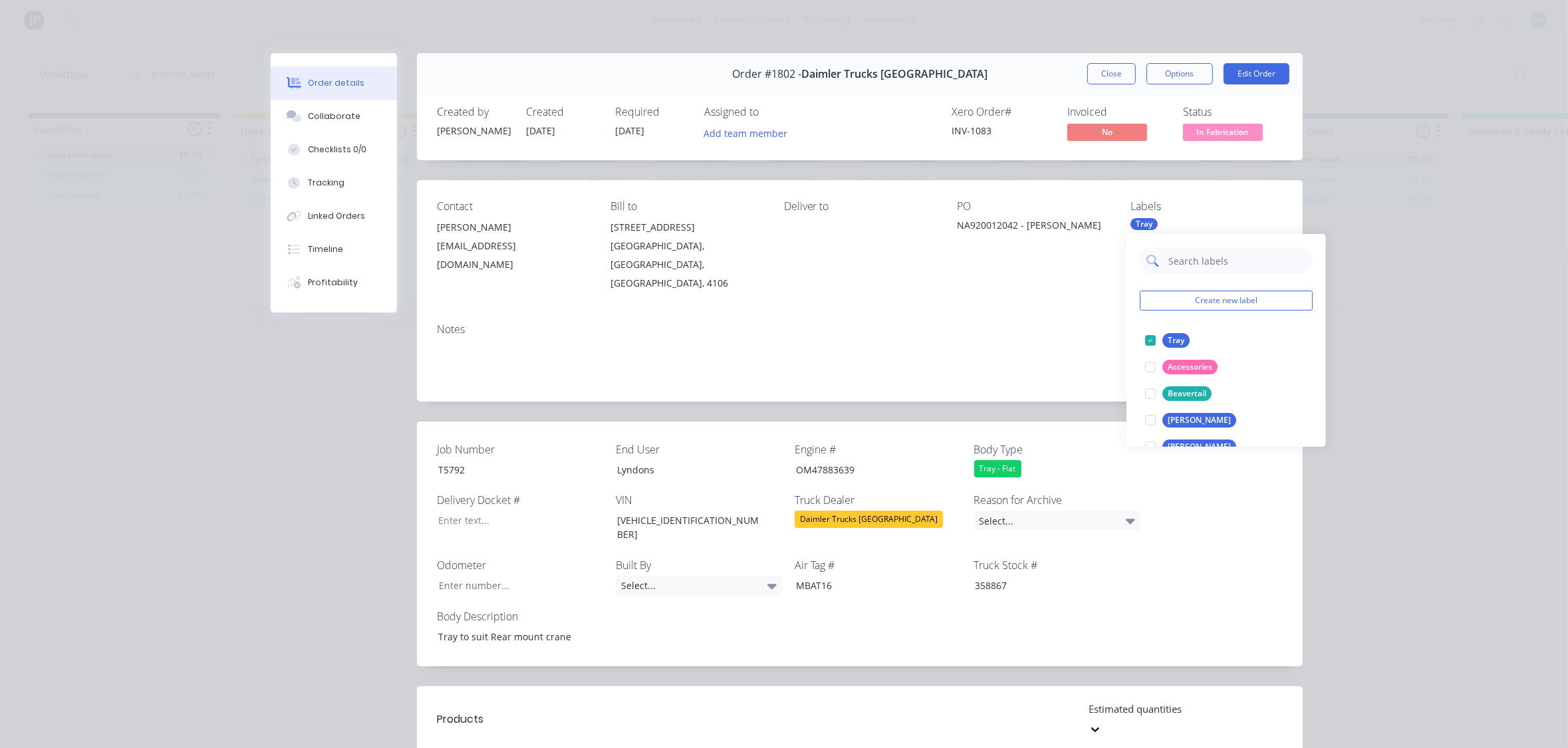
click at [1194, 259] on input "text" at bounding box center [1237, 260] width 139 height 27
type input "cli"
click at [1177, 343] on div "Clinton" at bounding box center [1199, 340] width 74 height 14
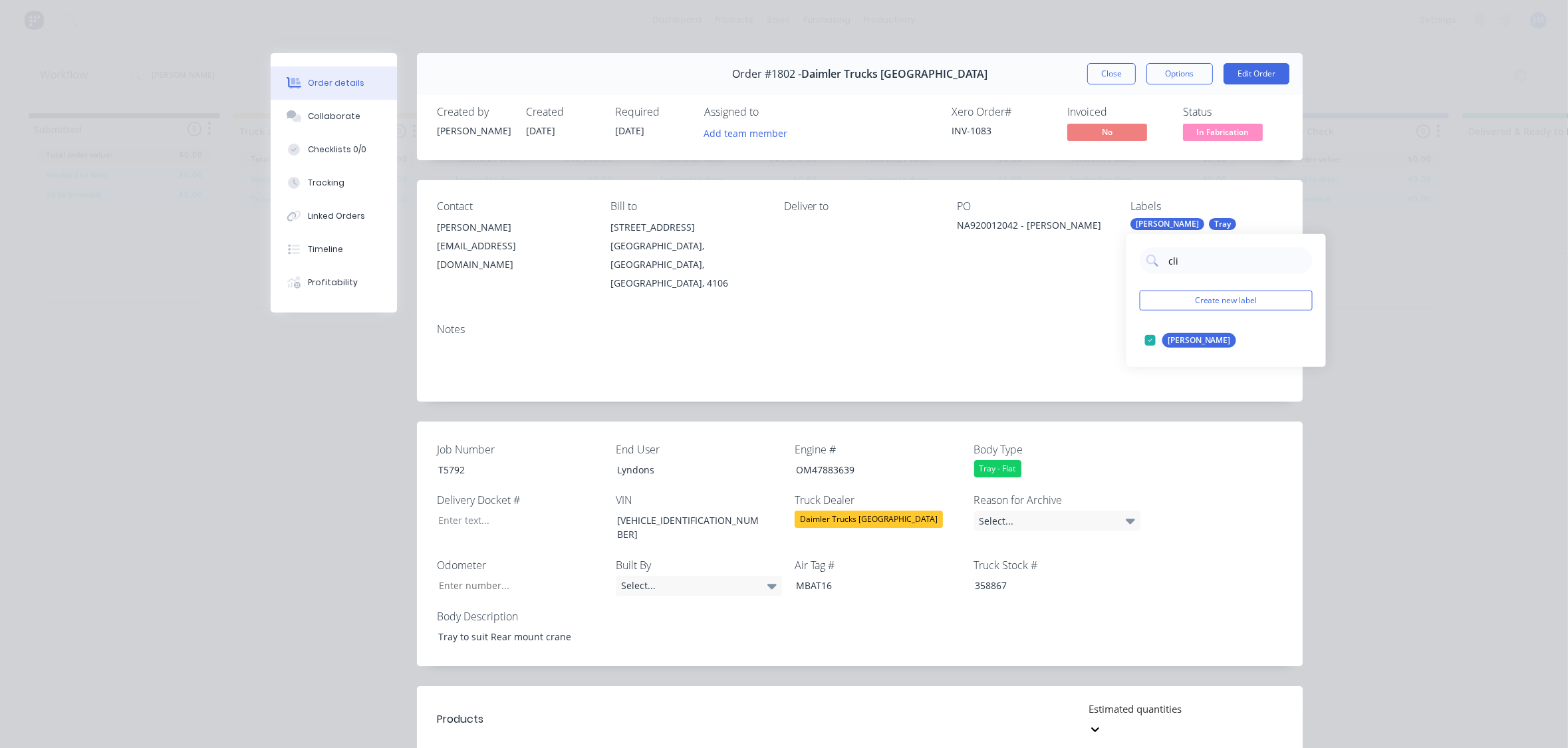
click at [1028, 313] on div "Notes" at bounding box center [860, 357] width 886 height 89
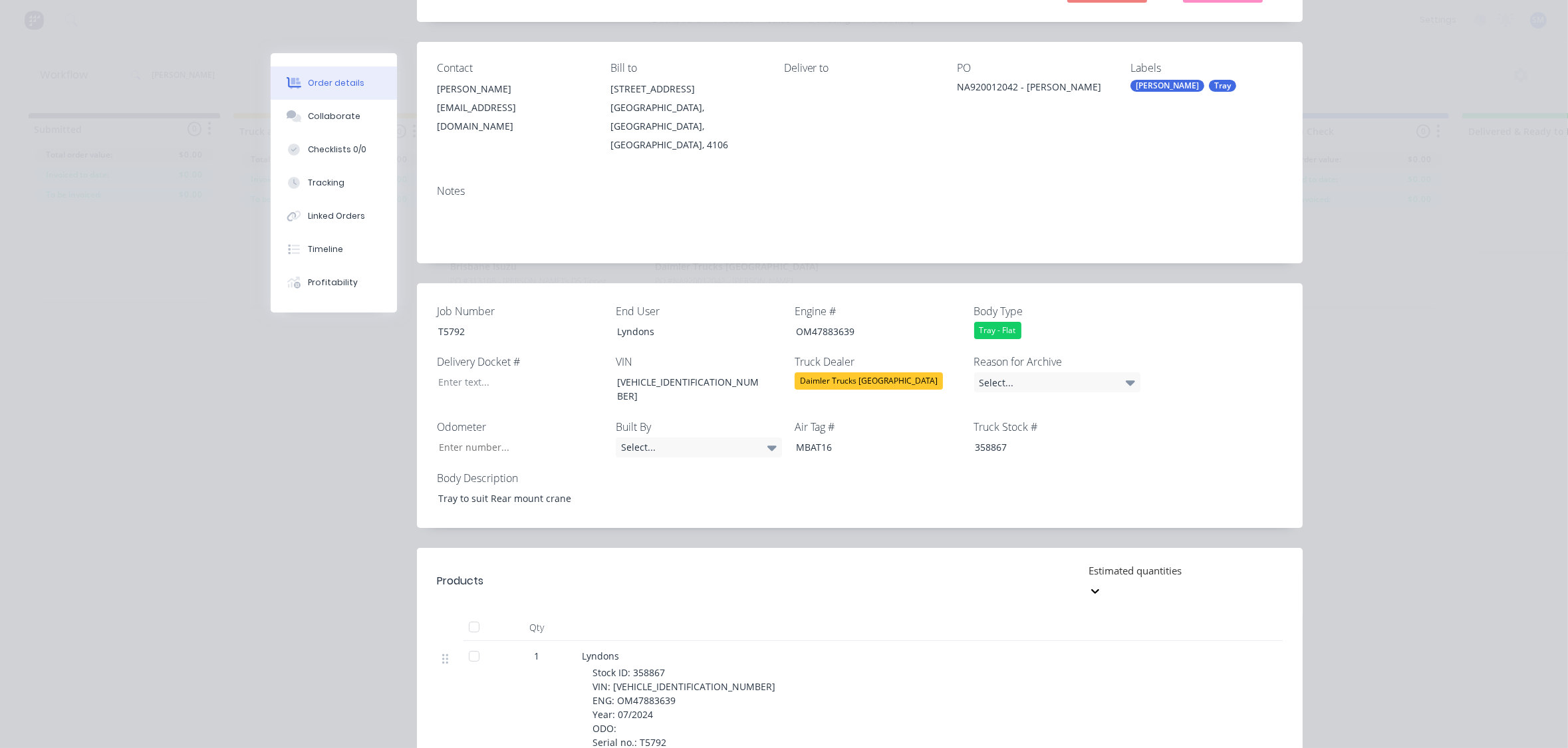
scroll to position [302, 0]
